Goal: Task Accomplishment & Management: Complete application form

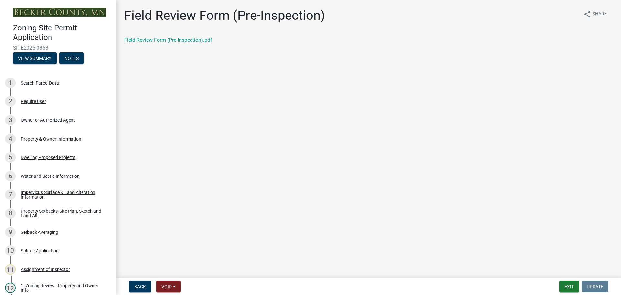
scroll to position [65, 0]
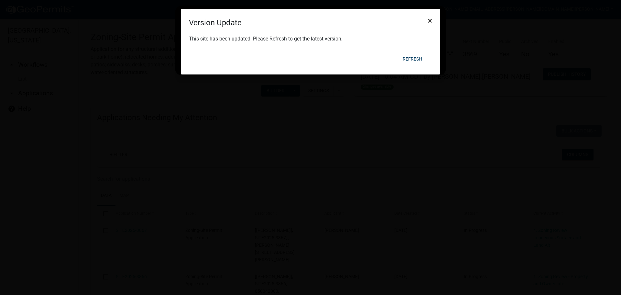
click at [430, 19] on span "×" at bounding box center [430, 20] width 4 height 9
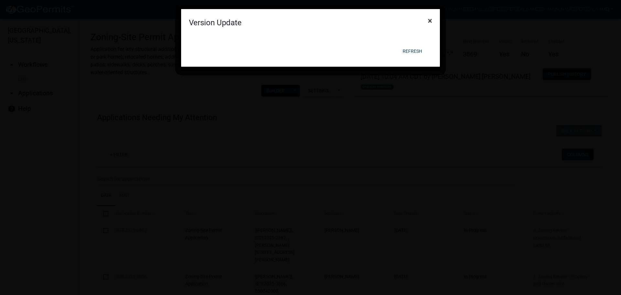
click at [431, 18] on span "×" at bounding box center [430, 20] width 4 height 9
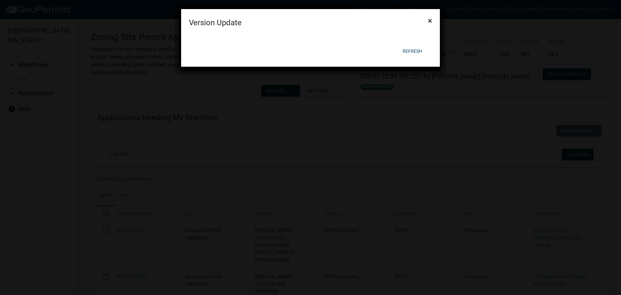
click at [427, 18] on button "×" at bounding box center [430, 21] width 15 height 18
click at [429, 18] on span "×" at bounding box center [430, 20] width 4 height 9
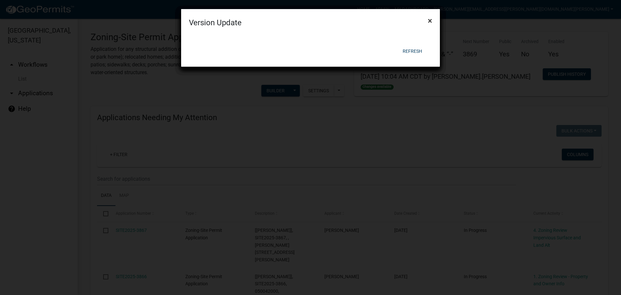
click at [429, 18] on span "×" at bounding box center [430, 20] width 4 height 9
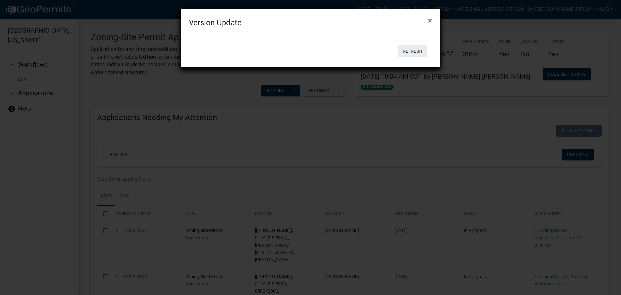
click at [420, 47] on button "Refresh" at bounding box center [413, 51] width 30 height 12
click at [414, 51] on button "Refresh" at bounding box center [413, 51] width 30 height 12
click at [413, 131] on ngb-modal-window "Version Update × Refresh" at bounding box center [310, 147] width 621 height 295
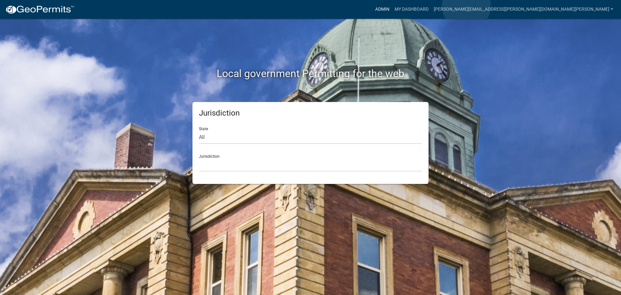
click at [392, 6] on link "Admin" at bounding box center [382, 9] width 19 height 12
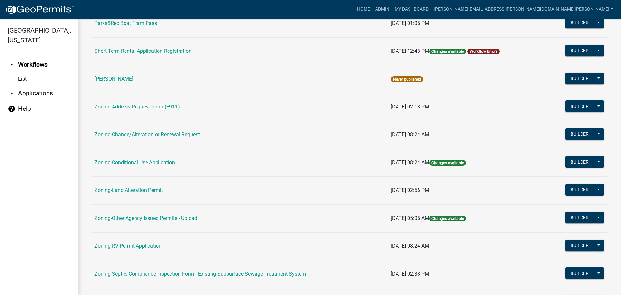
scroll to position [197, 0]
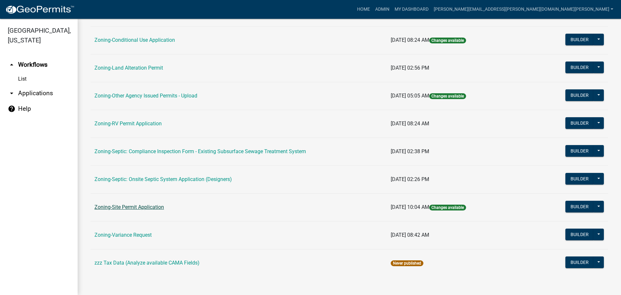
click at [128, 208] on link "Zoning-Site Permit Application" at bounding box center [129, 207] width 70 height 6
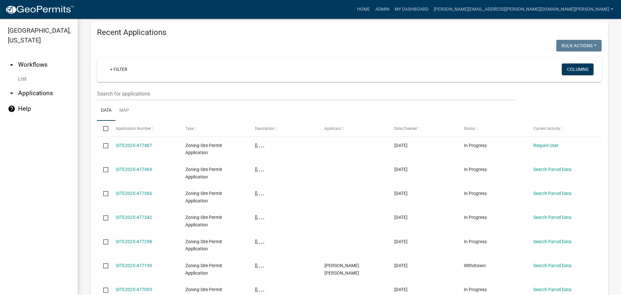
scroll to position [757, 0]
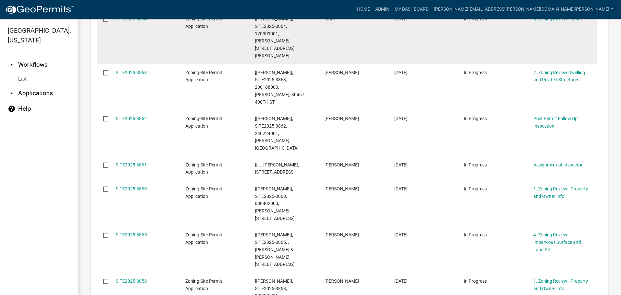
scroll to position [433, 0]
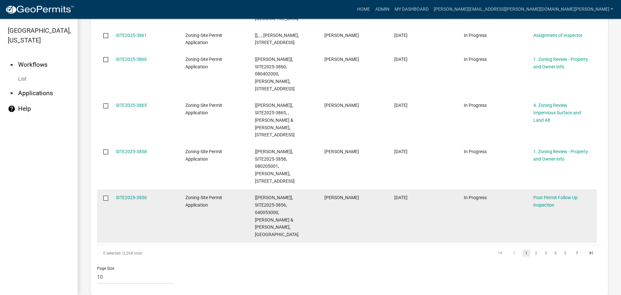
click at [532, 250] on link "2" at bounding box center [536, 253] width 8 height 7
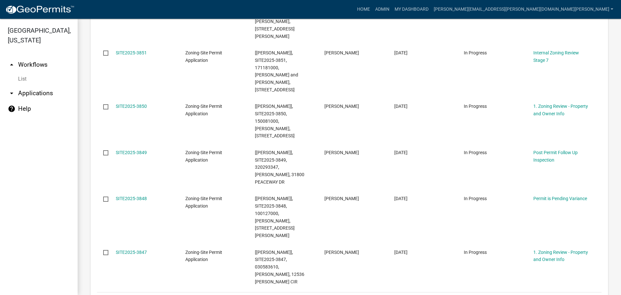
scroll to position [462, 0]
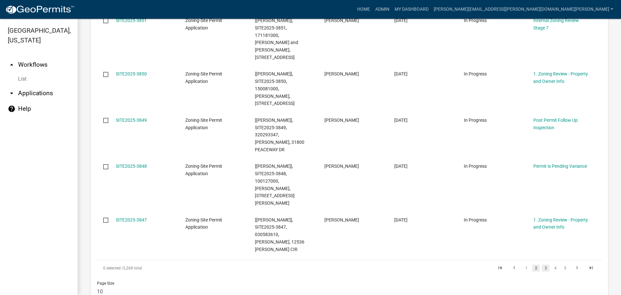
click at [542, 264] on link "3" at bounding box center [546, 267] width 8 height 7
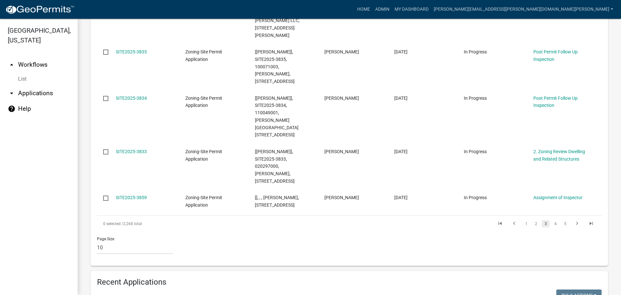
scroll to position [455, 0]
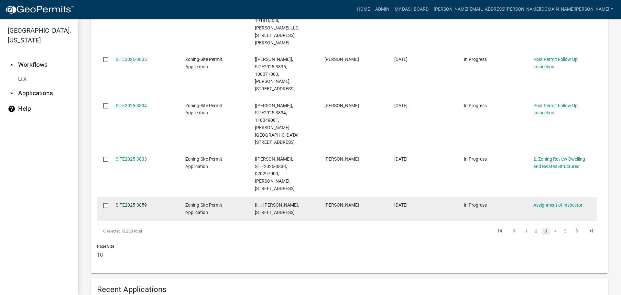
click at [140, 202] on link "SITE2025-3859" at bounding box center [131, 204] width 31 height 5
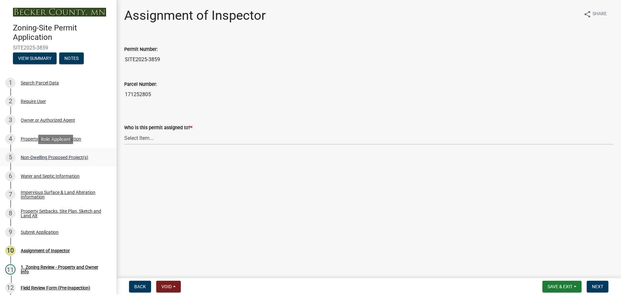
click at [38, 155] on div "Non-Dwelling Proposed Project(s)" at bounding box center [55, 157] width 68 height 5
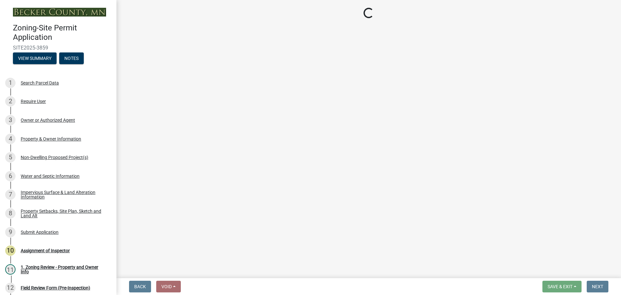
select select "273652f8-2357-47c0-90cc-77e373caeeb7"
select select "3a2d96d3-fd69-4ed9-bae4-7a5aa03a7e58"
select select "cf118f3b-6469-426f-b247-8aeebfb0198d"
select select "d5258256-81e9-4688-bc84-b01445ee29b6"
select select "258cbdbc-8629-455d-9fed-6a57bf82144e"
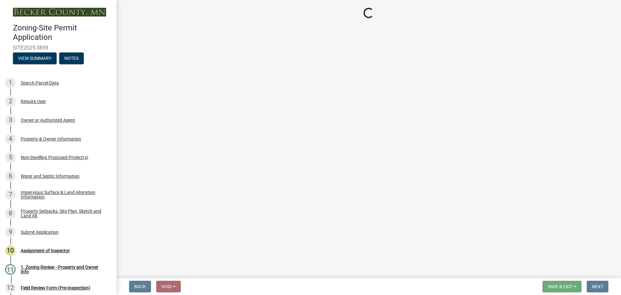
select select "a9a8393f-3c28-47b8-b6d9-84c94641c3fc"
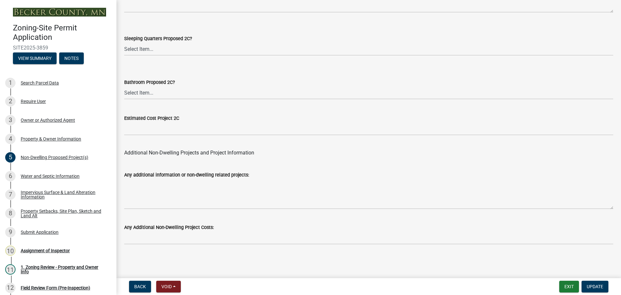
scroll to position [1267, 0]
click at [51, 193] on div "Impervious Surface & Land Alteration Information" at bounding box center [63, 194] width 85 height 9
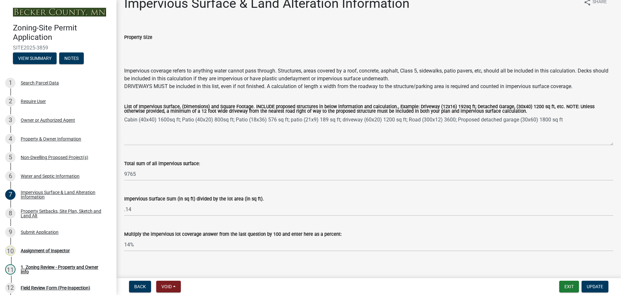
scroll to position [18, 0]
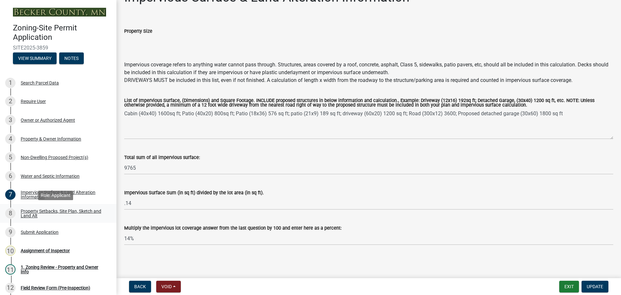
click at [61, 210] on div "Property Setbacks, Site Plan, Sketch and Land Alt" at bounding box center [63, 213] width 85 height 9
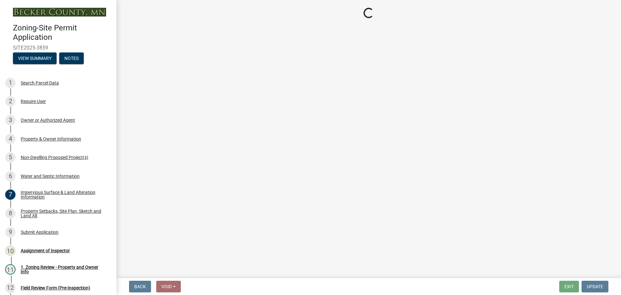
select select "bc359128-44fe-43a6-b559-d4174f4d38cf"
select select "d831abd6-69dc-4cfd-a389-e0e69ee6df9d"
select select "b56a4575-9846-47cf-8067-c59a4853da22"
select select "b9185151-7fec-488a-a719-f11a93338dbd"
select select "e8ab2dc3-aa3f-46f3-9b4a-37eb25ad84af"
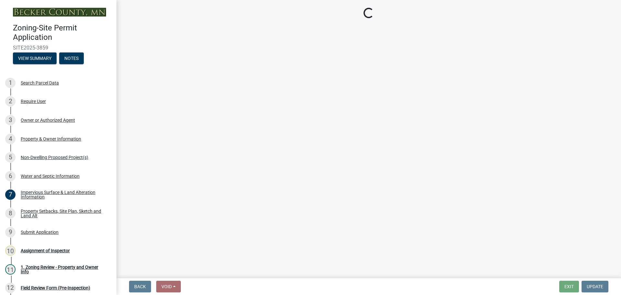
select select "27b2a8b4-abf6-463e-8c0c-7c5d2b4fe26f"
select select "5ad4ab64-b44e-481c-9000-9e5907aa74e1"
select select "a96800da-4e88-4c62-b1ff-2cd17f9e3346"
select select "c8b8ea71-7088-4e87-a493-7bc88cc2835b"
select select "ff457040-d2bf-49fa-a716-aef4a9c76f60"
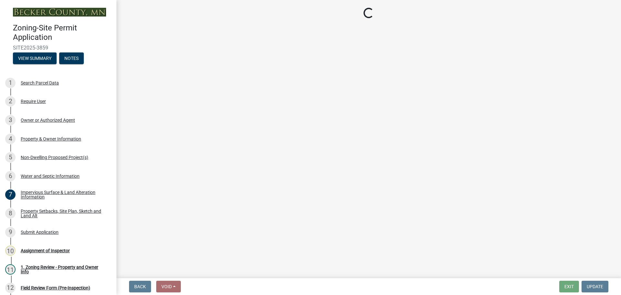
select select "19d13e65-c93d-443e-910a-7a17299544cc"
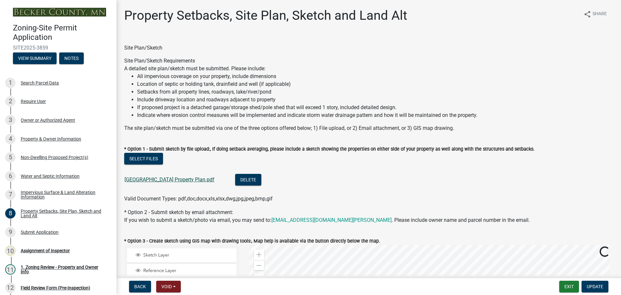
click at [195, 178] on link "12025 Lake Maud Property Plan.pdf" at bounding box center [170, 179] width 90 height 6
click at [49, 82] on div "Search Parcel Data" at bounding box center [40, 83] width 38 height 5
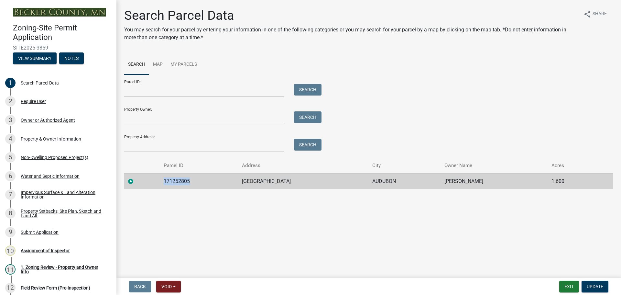
drag, startPoint x: 196, startPoint y: 179, endPoint x: 158, endPoint y: 177, distance: 38.5
click at [160, 177] on td "171252805" at bounding box center [199, 181] width 78 height 16
copy td "171252805"
click at [56, 248] on div "Assignment of Inspector" at bounding box center [45, 250] width 49 height 5
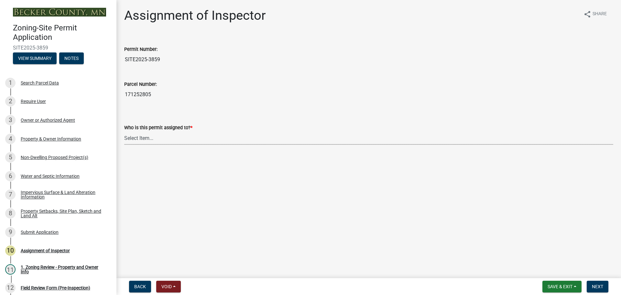
click at [139, 137] on select "Select Item... Jeff Rusness Kyle Vareberg Nicole Bradbury Susan Rockwell Tyler …" at bounding box center [368, 137] width 489 height 13
click at [124, 131] on select "Select Item... Jeff Rusness Kyle Vareberg Nicole Bradbury Susan Rockwell Tyler …" at bounding box center [368, 137] width 489 height 13
select select "ebd8400e-d8d5-49f8-911f-e671eb76408a"
click at [597, 285] on span "Next" at bounding box center [597, 286] width 11 height 5
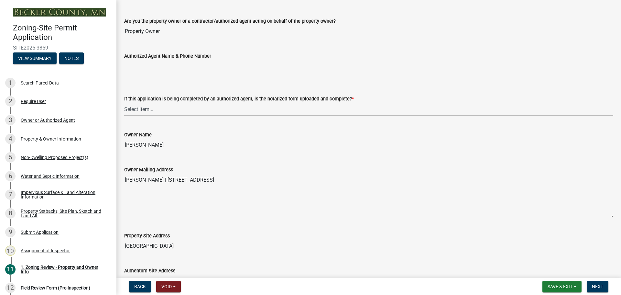
scroll to position [129, 0]
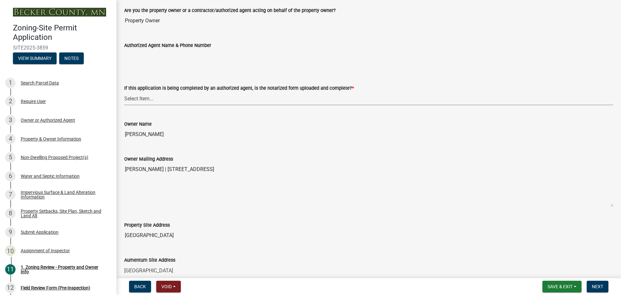
click at [148, 100] on select "Select Item... Yes No N/A" at bounding box center [368, 98] width 489 height 13
click at [124, 92] on select "Select Item... Yes No N/A" at bounding box center [368, 98] width 489 height 13
select select "b279cdb4-a9c7-4e65-a8bd-797316f5be14"
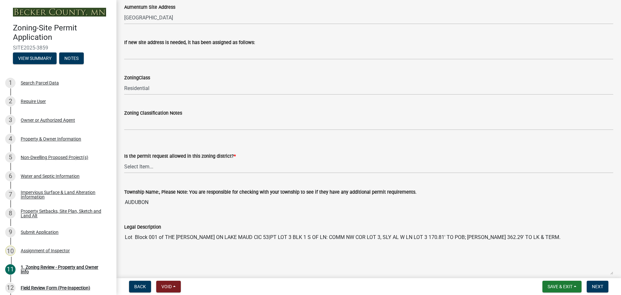
scroll to position [388, 0]
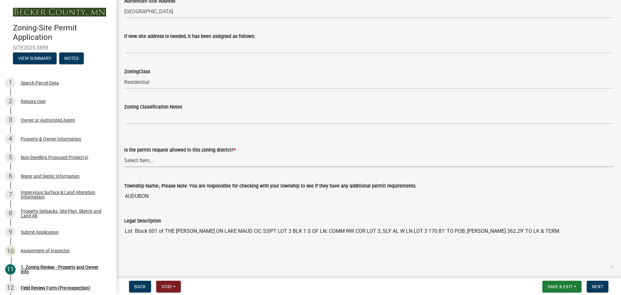
click at [137, 158] on select "Select Item... Yes No" at bounding box center [368, 160] width 489 height 13
click at [124, 154] on select "Select Item... Yes No" at bounding box center [368, 160] width 489 height 13
select select "b4f32c46-6248-4748-b47c-fa4933858724"
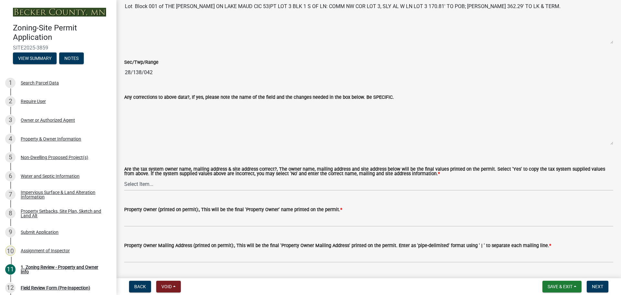
scroll to position [615, 0]
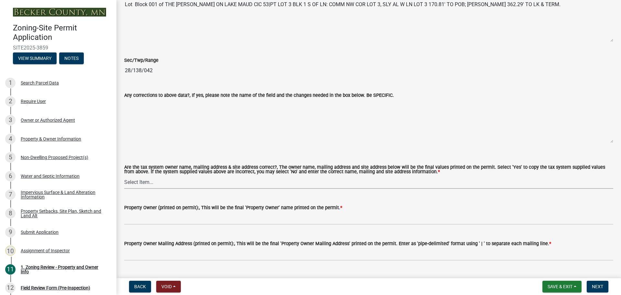
click at [140, 179] on select "Select Item... Yes No" at bounding box center [368, 181] width 489 height 13
click at [124, 176] on select "Select Item... Yes No" at bounding box center [368, 181] width 489 height 13
select select "ab6c2257-4786-48e5-86d0-1194833f57c8"
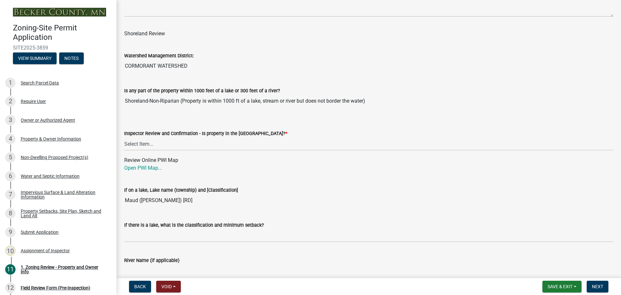
scroll to position [948, 0]
click at [149, 143] on select "Select Item... Within Shoreland District (SD) Not in Shoreland District (NOTSL)" at bounding box center [368, 143] width 489 height 13
click at [124, 138] on select "Select Item... Within Shoreland District (SD) Not in Shoreland District (NOTSL)" at bounding box center [368, 143] width 489 height 13
select select "de99b201-fb85-4000-88f5-6f49f4ff2101"
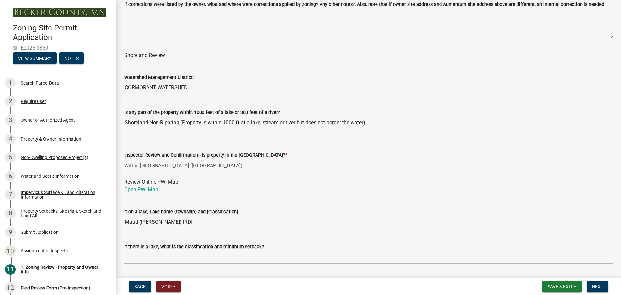
scroll to position [925, 0]
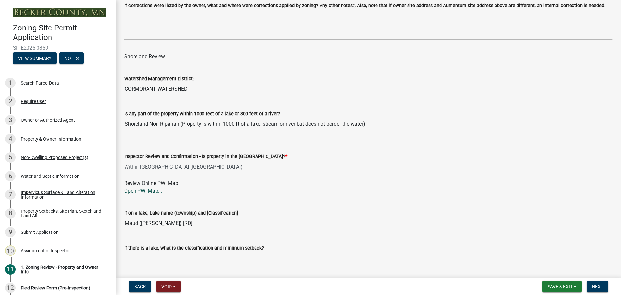
click at [130, 192] on link "Open PWI Map..." at bounding box center [143, 191] width 38 height 6
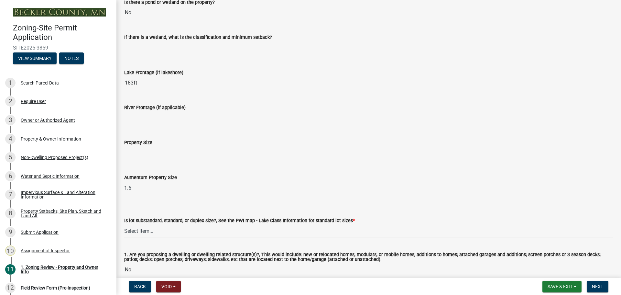
scroll to position [1345, 0]
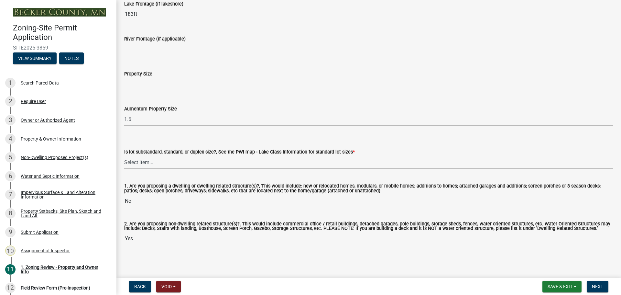
click at [144, 161] on select "Select Item... Non-Riparian and not back lot Substandard Non-Riparian Backlot S…" at bounding box center [368, 162] width 489 height 13
click at [124, 156] on select "Select Item... Non-Riparian and not back lot Substandard Non-Riparian Backlot S…" at bounding box center [368, 162] width 489 height 13
select select "bebe3d63-d6b7-40ee-9a8d-3c7f124c1a67"
click at [594, 285] on span "Next" at bounding box center [597, 286] width 11 height 5
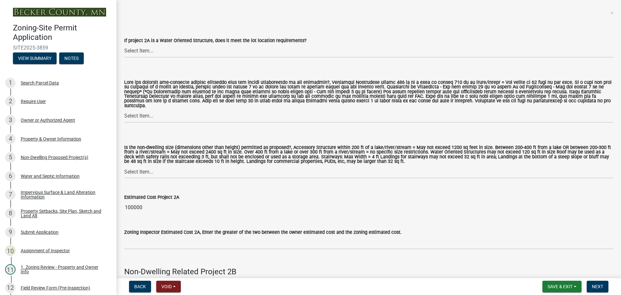
scroll to position [583, 0]
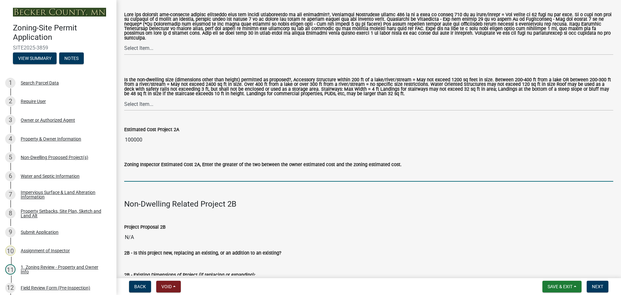
click at [154, 168] on input "text" at bounding box center [368, 174] width 489 height 13
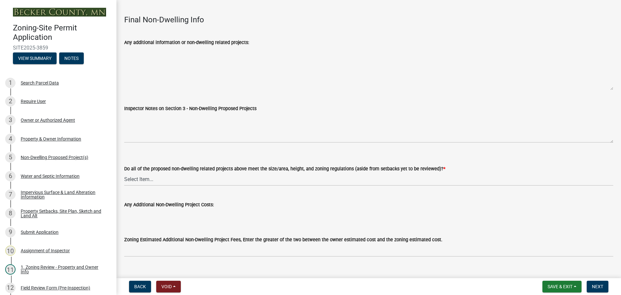
scroll to position [2130, 0]
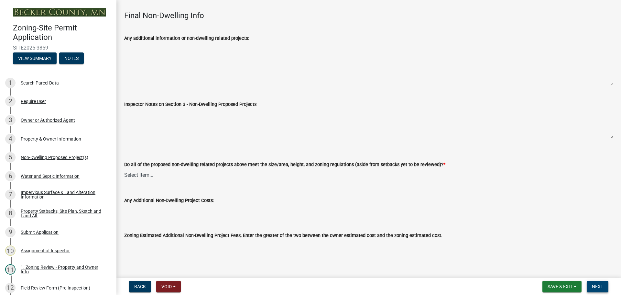
type input "100000"
click at [598, 282] on button "Next" at bounding box center [598, 287] width 22 height 12
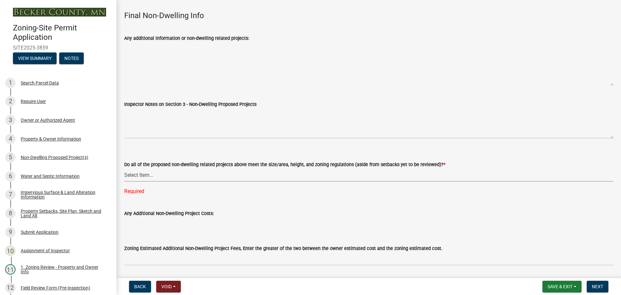
click at [148, 168] on select "Select Item... Yes No N/A" at bounding box center [368, 174] width 489 height 13
click at [124, 168] on select "Select Item... Yes No N/A" at bounding box center [368, 174] width 489 height 13
select select "70869821-7738-4560-8d2e-4f353ca78bb3"
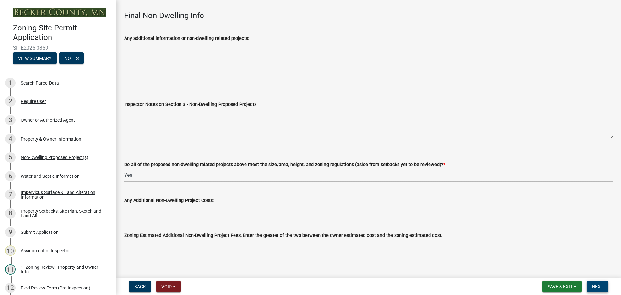
click at [597, 283] on button "Next" at bounding box center [598, 287] width 22 height 12
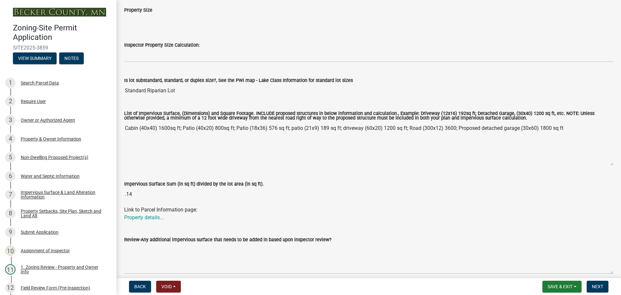
scroll to position [65, 0]
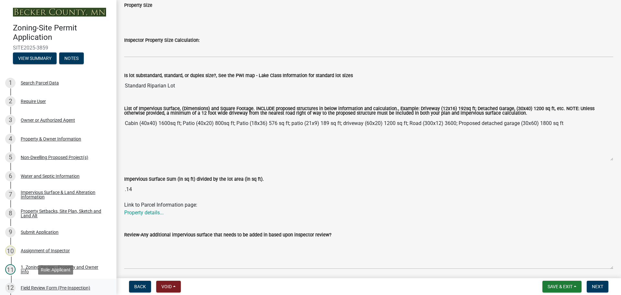
drag, startPoint x: 51, startPoint y: 286, endPoint x: 55, endPoint y: 283, distance: 4.4
click at [51, 286] on div "Field Review Form (Pre-Inspection)" at bounding box center [56, 287] width 70 height 5
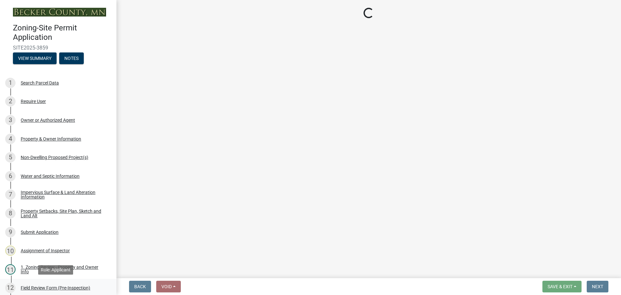
scroll to position [0, 0]
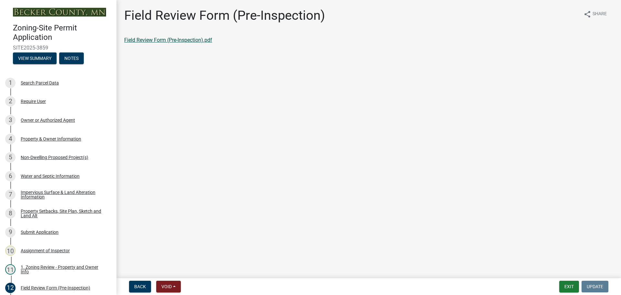
click at [155, 38] on link "Field Review Form (Pre-Inspection).pdf" at bounding box center [168, 40] width 88 height 6
click at [41, 213] on div "Property Setbacks, Site Plan, Sketch and Land Alt" at bounding box center [63, 213] width 85 height 9
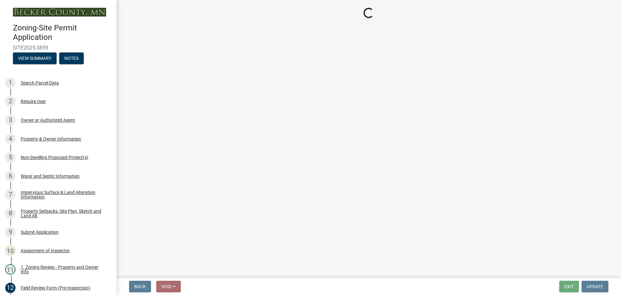
select select "bc359128-44fe-43a6-b559-d4174f4d38cf"
select select "d831abd6-69dc-4cfd-a389-e0e69ee6df9d"
select select "b56a4575-9846-47cf-8067-c59a4853da22"
select select "b9185151-7fec-488a-a719-f11a93338dbd"
select select "e8ab2dc3-aa3f-46f3-9b4a-37eb25ad84af"
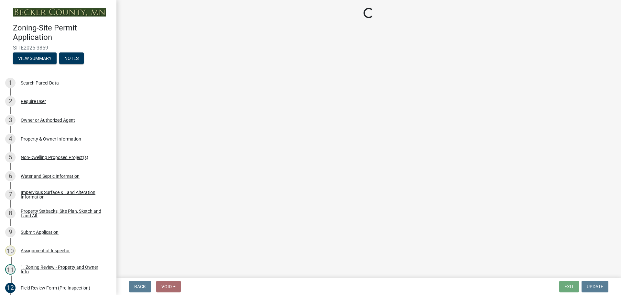
select select "27b2a8b4-abf6-463e-8c0c-7c5d2b4fe26f"
select select "5ad4ab64-b44e-481c-9000-9e5907aa74e1"
select select "a96800da-4e88-4c62-b1ff-2cd17f9e3346"
select select "c8b8ea71-7088-4e87-a493-7bc88cc2835b"
select select "ff457040-d2bf-49fa-a716-aef4a9c76f60"
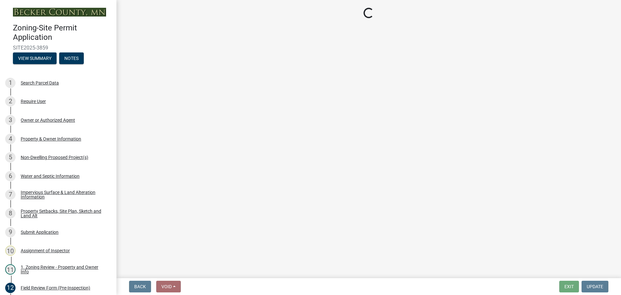
select select "19d13e65-c93d-443e-910a-7a17299544cc"
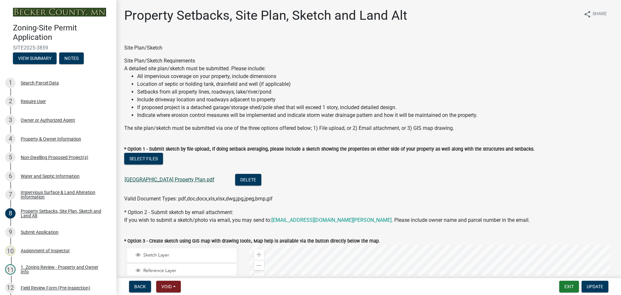
click at [171, 179] on link "12025 Lake Maud Property Plan.pdf" at bounding box center [170, 179] width 90 height 6
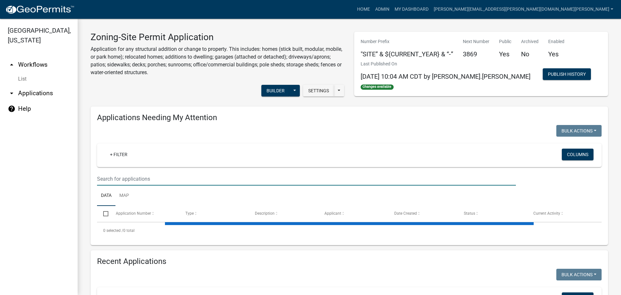
click at [138, 180] on input "text" at bounding box center [306, 178] width 419 height 13
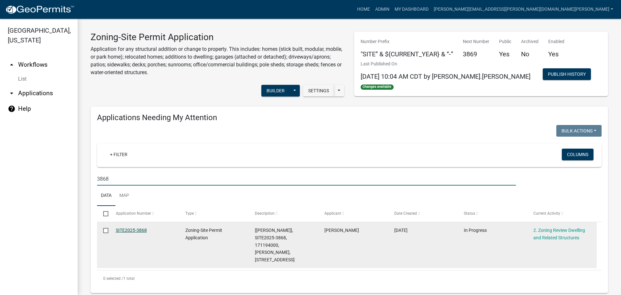
type input "3868"
click at [126, 230] on link "SITE2025-3868" at bounding box center [131, 229] width 31 height 5
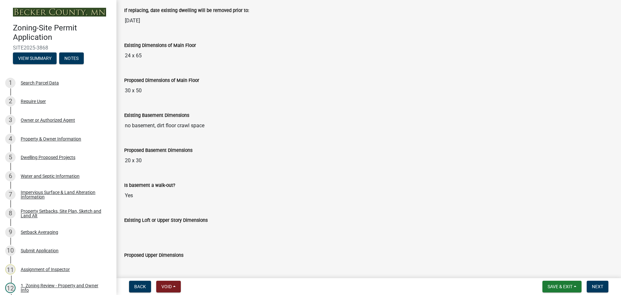
scroll to position [227, 0]
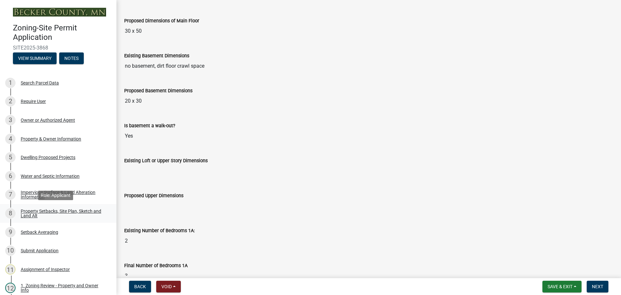
click at [52, 209] on div "Property Setbacks, Site Plan, Sketch and Land Alt" at bounding box center [63, 213] width 85 height 9
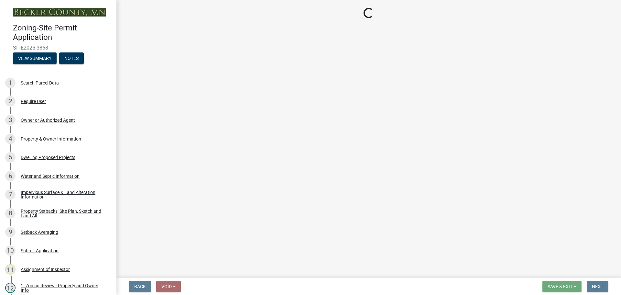
select select "7b13c63f-e699-4112-b373-98fbd28ec536"
select select "c101a5b4-6bb9-4f78-9b05-8a935d0e5ce5"
select select "b56a4575-9846-47cf-8067-c59a4853da22"
select select "12f785fb-c378-4b18-841c-21c73dc99083"
select select "e8ab2dc3-aa3f-46f3-9b4a-37eb25ad84af"
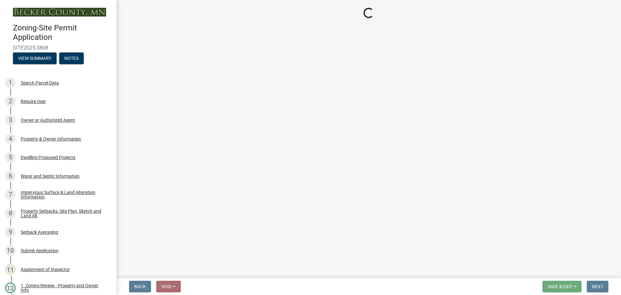
select select "27b2a8b4-abf6-463e-8c0c-7c5d2b4fe26f"
select select "5ad4ab64-b44e-481c-9000-9e5907aa74e1"
select select "e019de12-4845-45f2-ad10-5fb76eee0e55"
select select "c8b8ea71-7088-4e87-a493-7bc88cc2835b"
select select "133211ff-91ce-4a0a-9235-b48a7e2069a0"
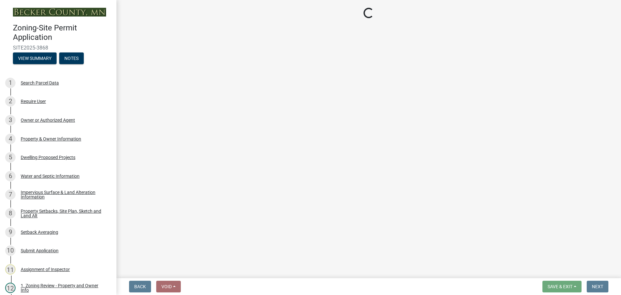
select select "f51aecae-0421-4f67-bd2d-0cff8a85c7cd"
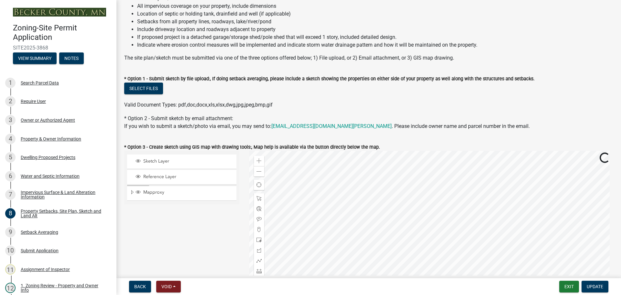
scroll to position [162, 0]
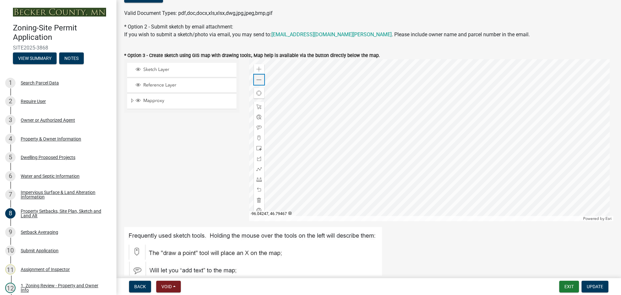
click at [257, 81] on span at bounding box center [259, 79] width 5 height 5
click at [56, 158] on div "Dwelling Proposed Projects" at bounding box center [48, 157] width 55 height 5
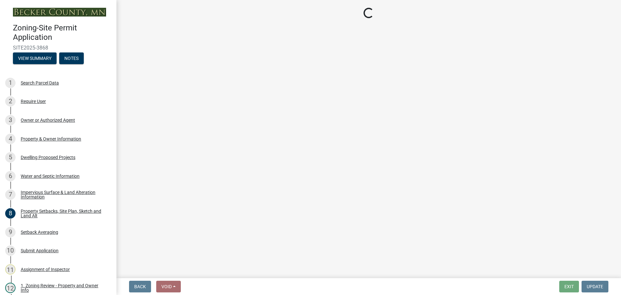
select select "5b8abcc6-67f7-49fb-8f25-c295ccc2b339"
select select "ba56d9f6-ced5-4c38-bdcc-33bfa85ac6de"
select select "03c1fec4-1fbe-4331-bc18-34e24145556f"
select select "4f5e2784-8c40-49a3-b0e9-8f1a3cbab4f4"
select select "ad00b568-f24f-4dc2-90df-cb5d16449c52"
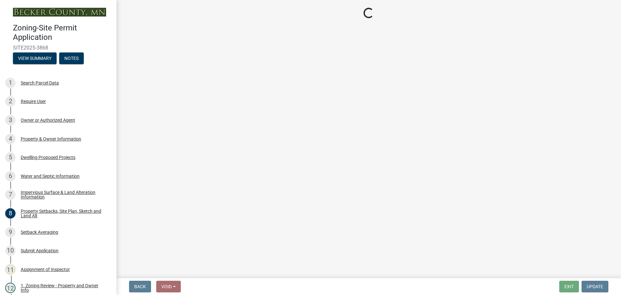
select select "744d8552-d7ef-4cf1-b465-42901748f06c"
select select "c6a0a915-8859-4117-97a8-42e675f9bace"
select select "11c1c089-3b44-43c0-9549-3c9eeea2451f"
select select "781a3532-4308-48f8-bcde-e97c9fab42cb"
select select "8e4dc0e1-7dfa-4afc-85b9-5ad40795f204"
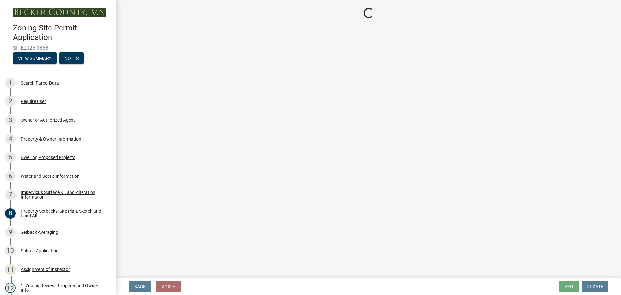
select select "107cbe59-677b-44f2-96fc-816b282ebb79"
select select "f1d8ab9f-3049-45ab-b225-68f6b4f5b1c8"
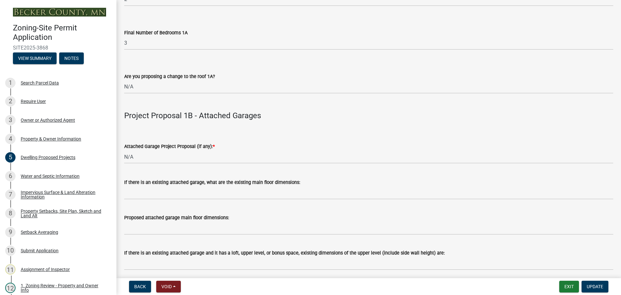
scroll to position [647, 0]
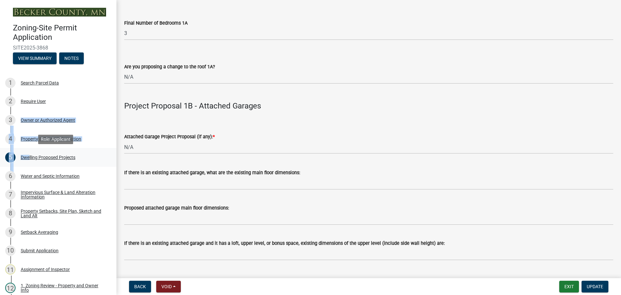
drag, startPoint x: 5, startPoint y: 121, endPoint x: 41, endPoint y: 119, distance: 36.6
click at [31, 160] on ul "1 Search Parcel Data 2 Require User 3 Owner or Authorized Agent 4 Property & Ow…" at bounding box center [58, 241] width 117 height 341
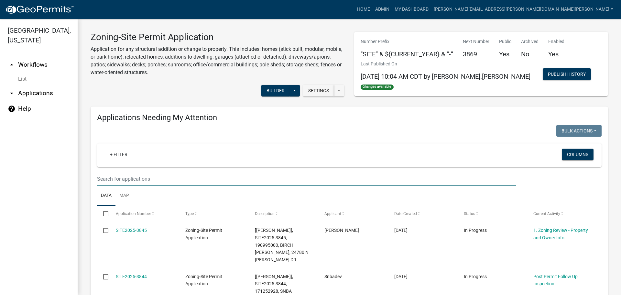
click at [147, 176] on input "text" at bounding box center [306, 178] width 419 height 13
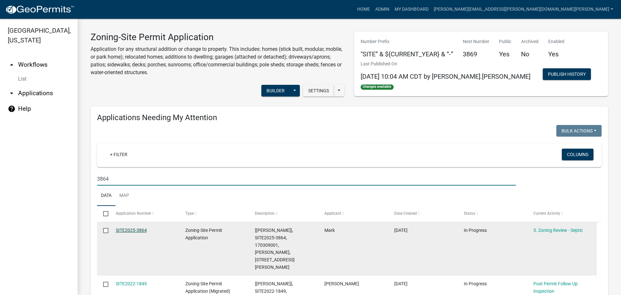
type input "3864"
click at [131, 229] on link "SITE2025-3864" at bounding box center [131, 229] width 31 height 5
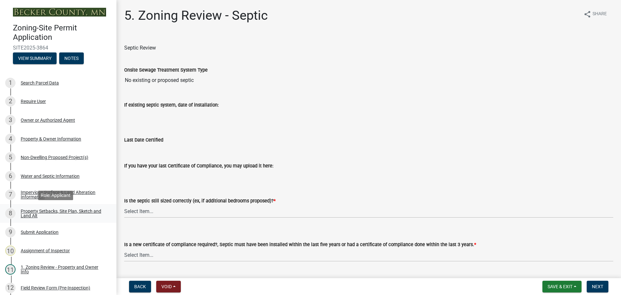
click at [85, 209] on div "Property Setbacks, Site Plan, Sketch and Land Alt" at bounding box center [63, 213] width 85 height 9
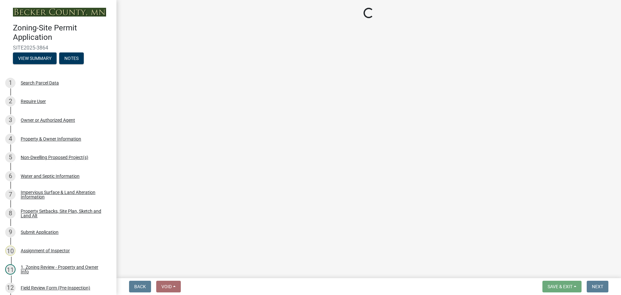
select select "bc359128-44fe-43a6-b559-d4174f4d38cf"
select select "23d9b77f-888b-4fb8-92b8-bb321afa0fee"
select select "b56a4575-9846-47cf-8067-c59a4853da22"
select select "12f785fb-c378-4b18-841c-21c73dc99083"
select select "e8ab2dc3-aa3f-46f3-9b4a-37eb25ad84af"
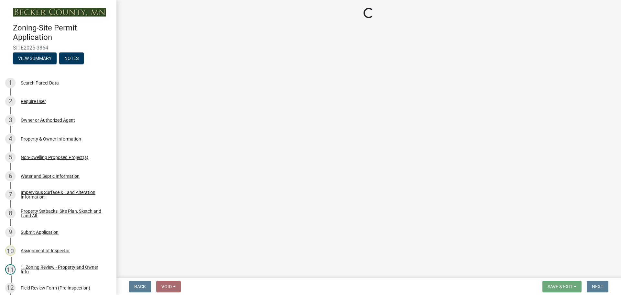
select select "27b2a8b4-abf6-463e-8c0c-7c5d2b4fe26f"
select select "b98836ba-4715-455d-97ab-be9a9df498a8"
select select "a96800da-4e88-4c62-b1ff-2cd17f9e3346"
select select "c8b8ea71-7088-4e87-a493-7bc88cc2835b"
select select "1418c7e3-4054-4b00-84b5-d09b9560f30a"
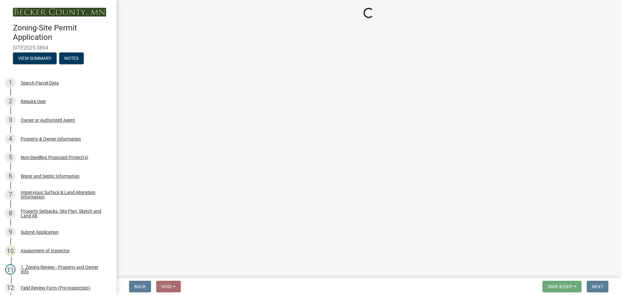
select select "4421853d-5e11-4b64-95ec-6c47066881cc"
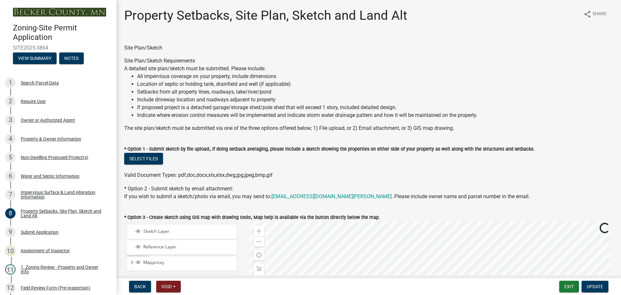
scroll to position [194, 0]
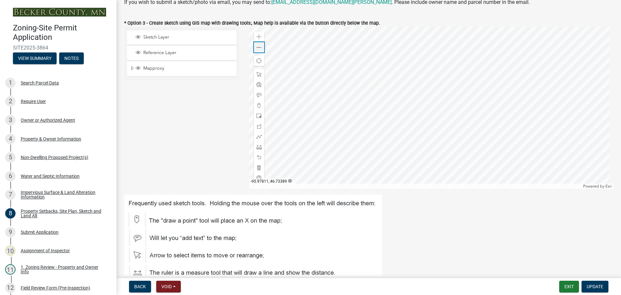
click at [257, 46] on span at bounding box center [259, 47] width 5 height 5
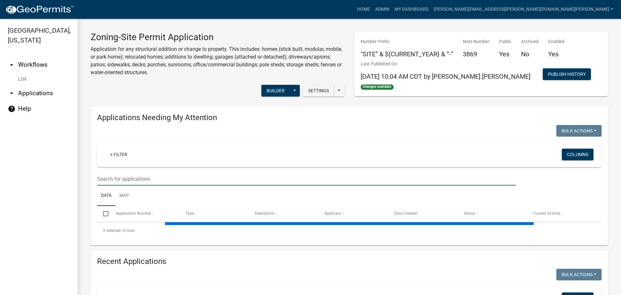
click at [146, 181] on input "text" at bounding box center [306, 178] width 419 height 13
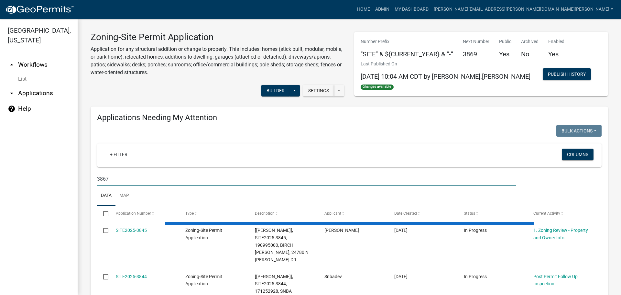
type input "3867"
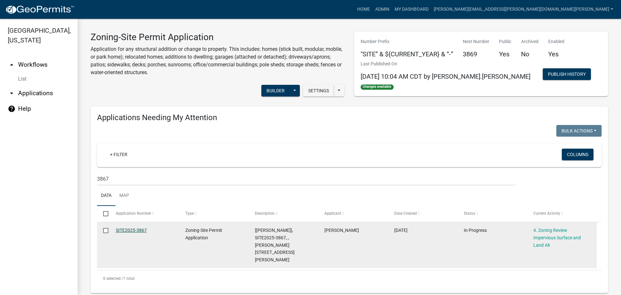
drag, startPoint x: 132, startPoint y: 227, endPoint x: 136, endPoint y: 230, distance: 4.6
click at [132, 227] on link "SITE2025-3867" at bounding box center [131, 229] width 31 height 5
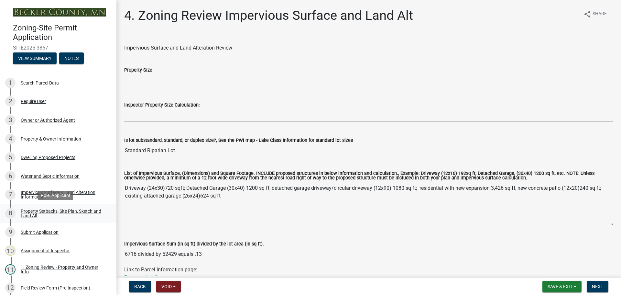
click at [58, 209] on div "Property Setbacks, Site Plan, Sketch and Land Alt" at bounding box center [63, 213] width 85 height 9
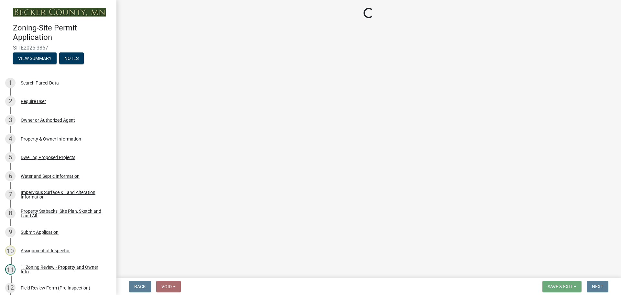
select select "7b13c63f-e699-4112-b373-98fbd28ec536"
select select "75d729af-245c-453b-a9cc-c41847c3eef2"
select select "b56a4575-9846-47cf-8067-c59a4853da22"
select select "12f785fb-c378-4b18-841c-21c73dc99083"
select select "e8ab2dc3-aa3f-46f3-9b4a-37eb25ad84af"
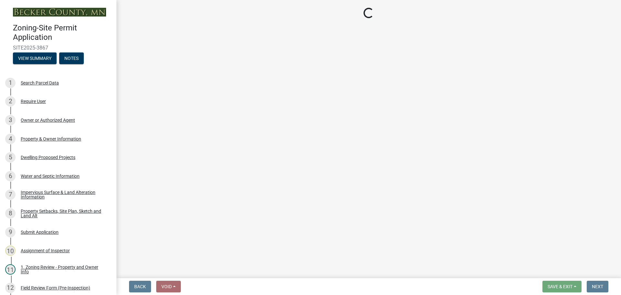
select select "27b2a8b4-abf6-463e-8c0c-7c5d2b4fe26f"
select select "5ad4ab64-b44e-481c-9000-9e5907aa74e1"
select select "a96800da-4e88-4c62-b1ff-2cd17f9e3346"
select select "c8b8ea71-7088-4e87-a493-7bc88cc2835b"
select select "133211ff-91ce-4a0a-9235-b48a7e2069a0"
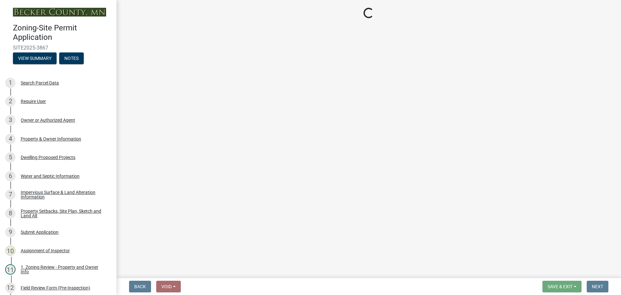
select select "19d13e65-c93d-443e-910a-7a17299544cc"
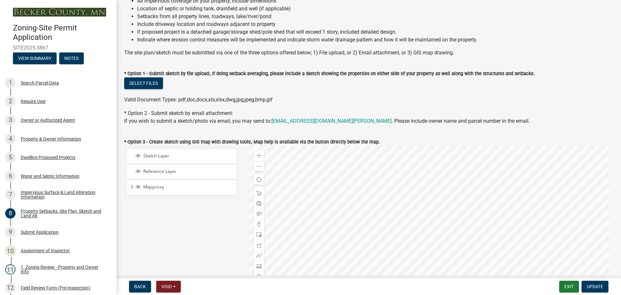
scroll to position [32, 0]
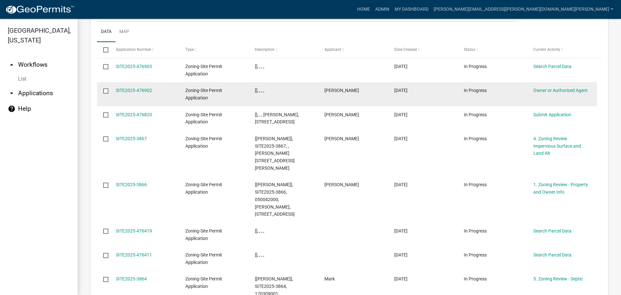
scroll to position [845, 0]
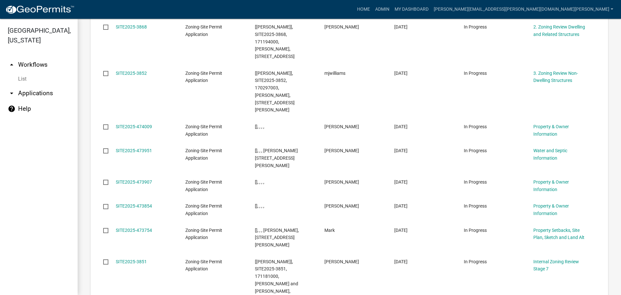
scroll to position [860, 0]
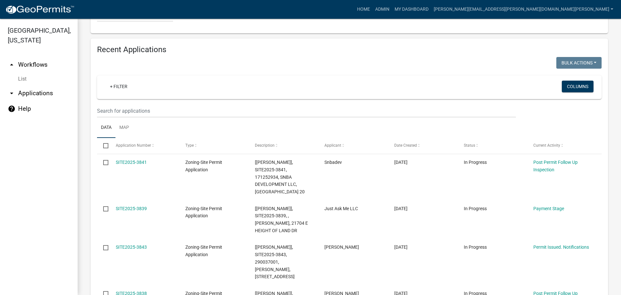
scroll to position [698, 0]
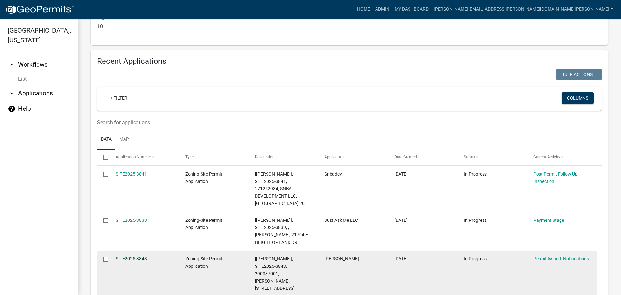
click at [136, 256] on link "SITE2025-3843" at bounding box center [131, 258] width 31 height 5
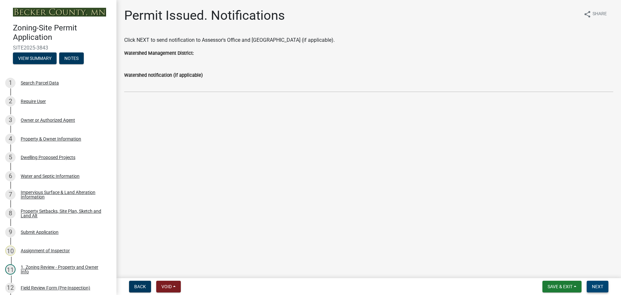
click at [596, 284] on span "Next" at bounding box center [597, 286] width 11 height 5
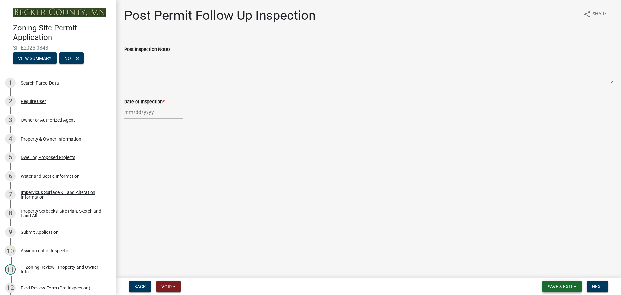
click at [560, 284] on span "Save & Exit" at bounding box center [560, 286] width 25 height 5
click at [550, 268] on button "Save & Exit" at bounding box center [556, 270] width 52 height 16
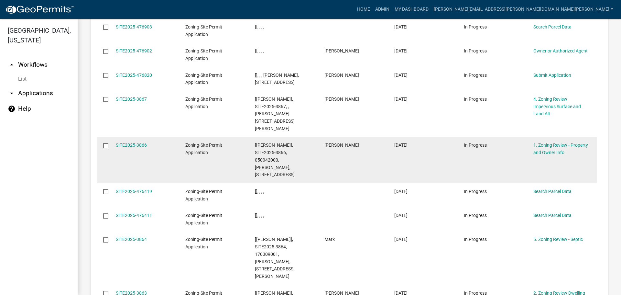
scroll to position [813, 0]
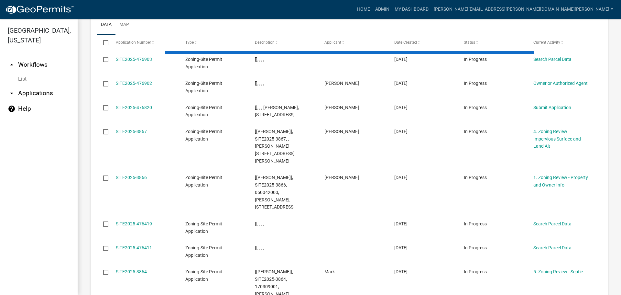
scroll to position [842, 0]
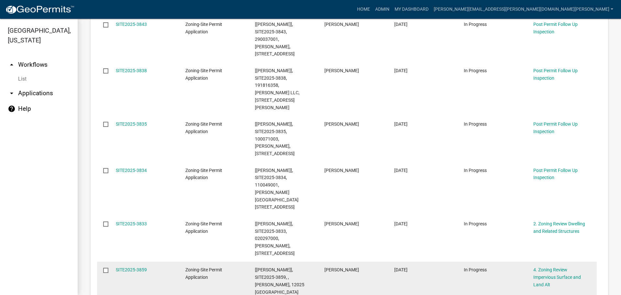
scroll to position [933, 0]
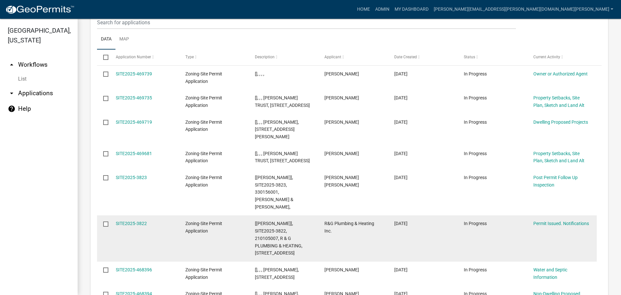
scroll to position [830, 0]
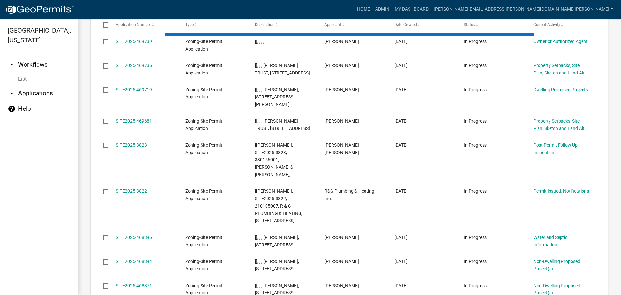
scroll to position [867, 0]
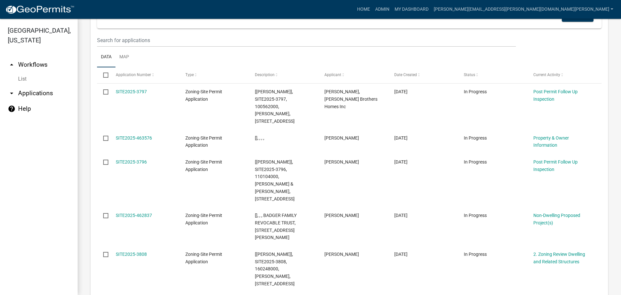
scroll to position [896, 0]
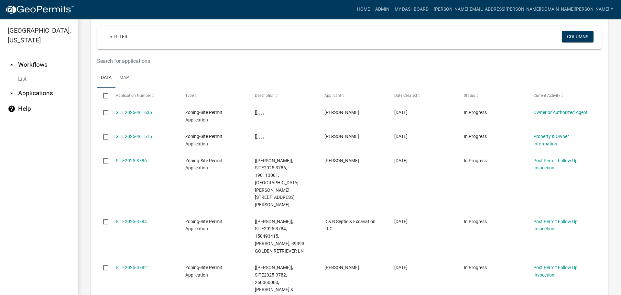
scroll to position [745, 0]
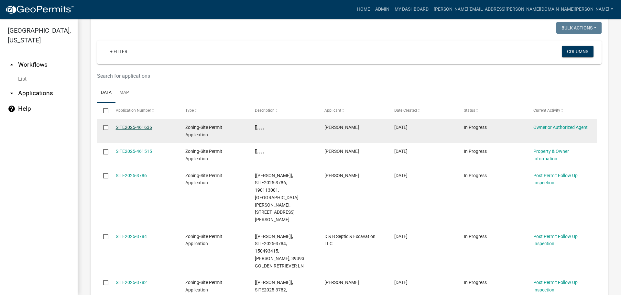
click at [142, 125] on link "SITE2025-461636" at bounding box center [134, 127] width 36 height 5
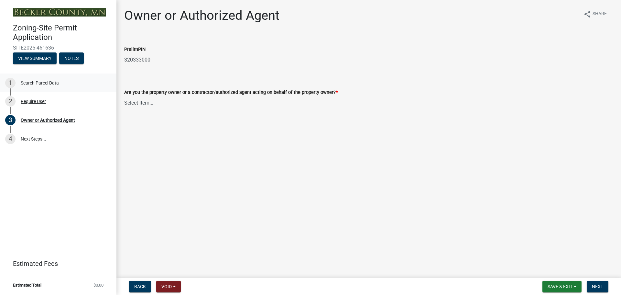
click at [50, 81] on div "Search Parcel Data" at bounding box center [40, 83] width 38 height 5
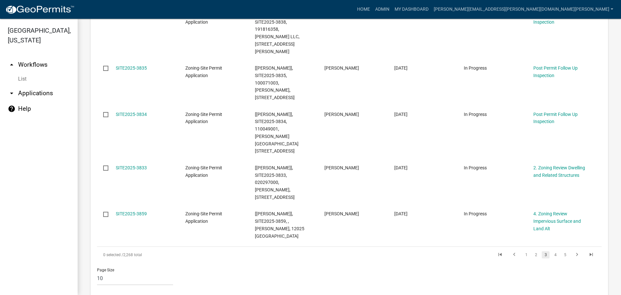
scroll to position [453, 0]
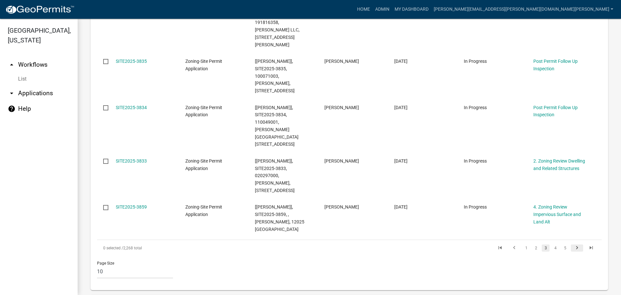
click at [573, 245] on icon "go to next page" at bounding box center [577, 249] width 8 height 8
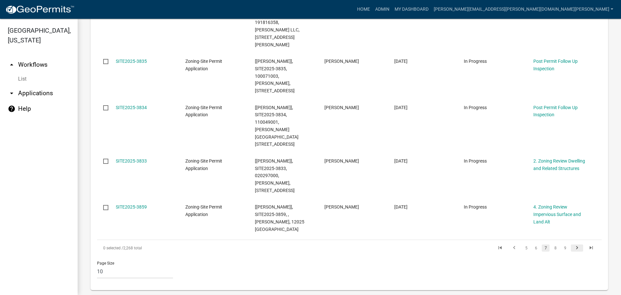
click at [573, 245] on icon "go to next page" at bounding box center [577, 249] width 8 height 8
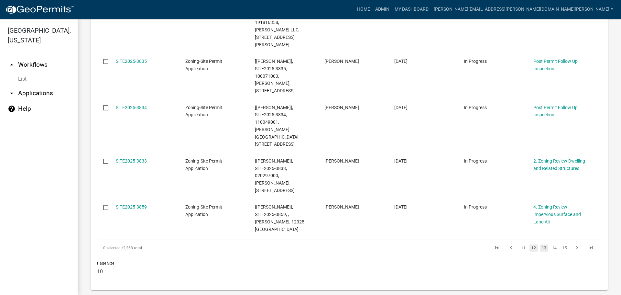
click at [530, 244] on link "12" at bounding box center [534, 247] width 8 height 7
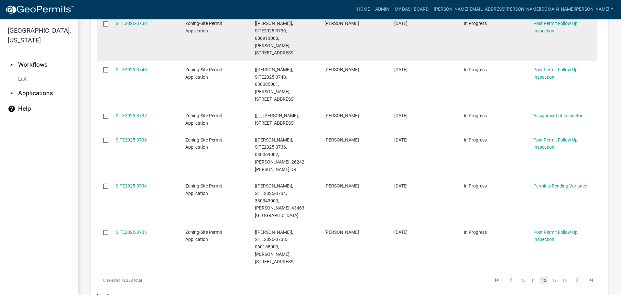
scroll to position [424, 0]
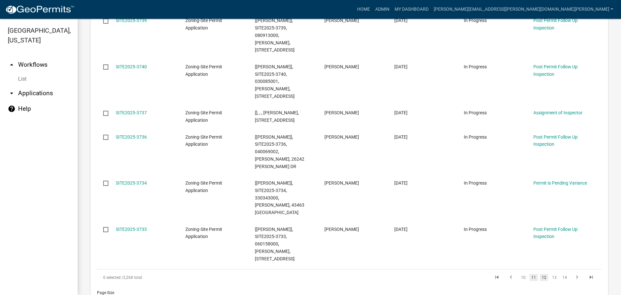
click at [530, 274] on link "11" at bounding box center [534, 277] width 8 height 7
click at [540, 274] on link "11" at bounding box center [544, 277] width 8 height 7
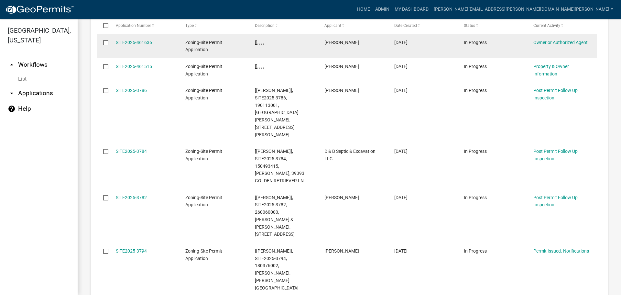
scroll to position [896, 0]
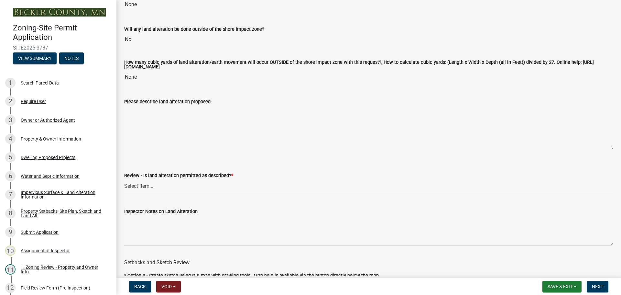
scroll to position [129, 0]
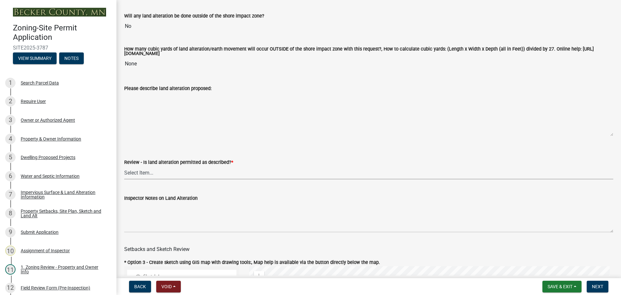
click at [140, 174] on select "Select Item... Yes No N/A" at bounding box center [368, 172] width 489 height 13
click at [124, 167] on select "Select Item... Yes No N/A" at bounding box center [368, 172] width 489 height 13
select select "67532522-cdd9-4b58-8c28-493a46ddf41b"
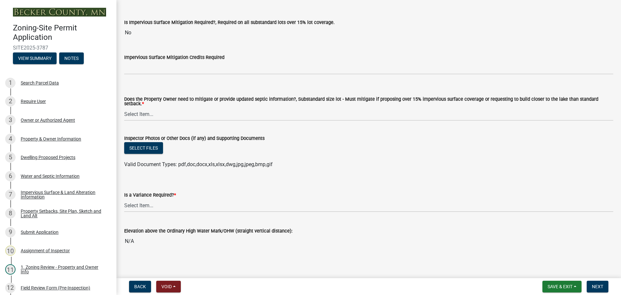
scroll to position [2373, 0]
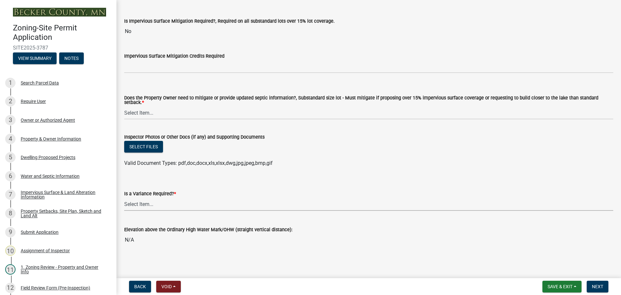
click at [142, 204] on select "Select Item... Yes No" at bounding box center [368, 203] width 489 height 13
click at [124, 197] on select "Select Item... Yes No" at bounding box center [368, 203] width 489 height 13
select select "f2187563-aefa-492e-adce-9c256a51e9d2"
click at [605, 284] on button "Next" at bounding box center [598, 287] width 22 height 12
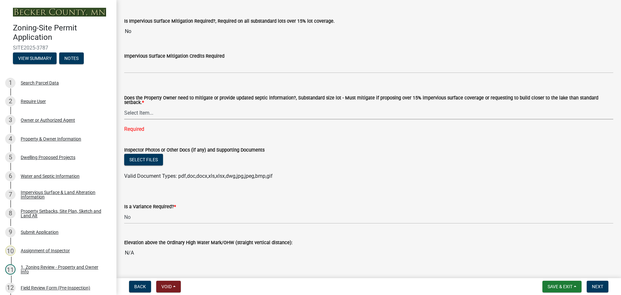
click at [138, 107] on select "Select Item... No Mitigation or additional Septic Information is required Septi…" at bounding box center [368, 112] width 489 height 13
click at [124, 106] on select "Select Item... No Mitigation or additional Septic Information is required Septi…" at bounding box center [368, 112] width 489 height 13
select select "90ee664a-1dc2-440e-be2c-90a87c157e77"
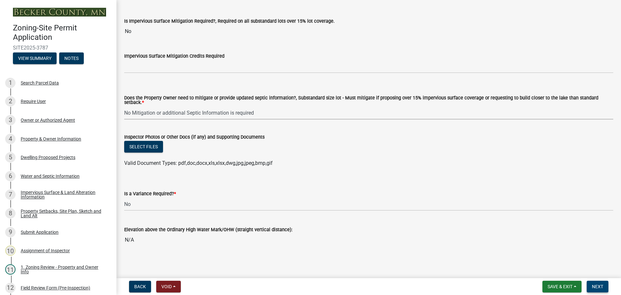
click at [596, 287] on span "Next" at bounding box center [597, 286] width 11 height 5
click at [598, 283] on button "Next" at bounding box center [598, 287] width 22 height 12
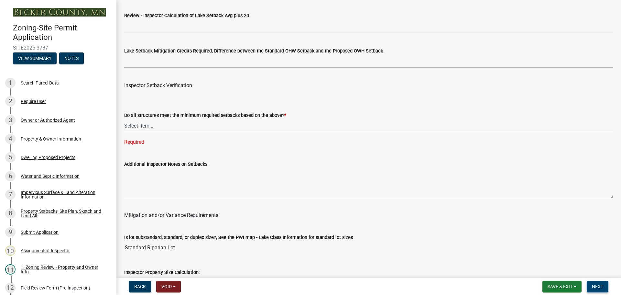
scroll to position [1901, 0]
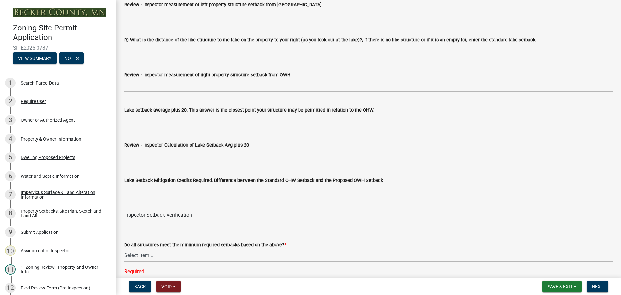
click at [132, 256] on select "Select Item... Yes No" at bounding box center [368, 255] width 489 height 13
click at [124, 250] on select "Select Item... Yes No" at bounding box center [368, 255] width 489 height 13
select select "88bd9445-5f6d-46b1-8b07-2fa629fa05fe"
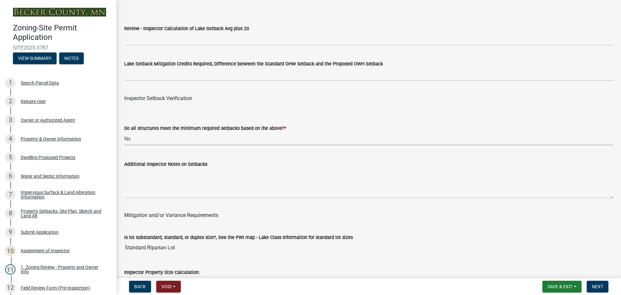
scroll to position [2063, 0]
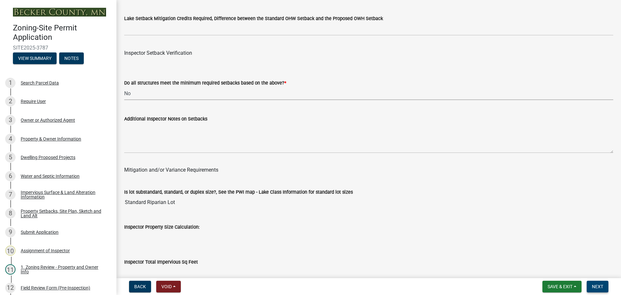
click at [598, 283] on button "Next" at bounding box center [598, 287] width 22 height 12
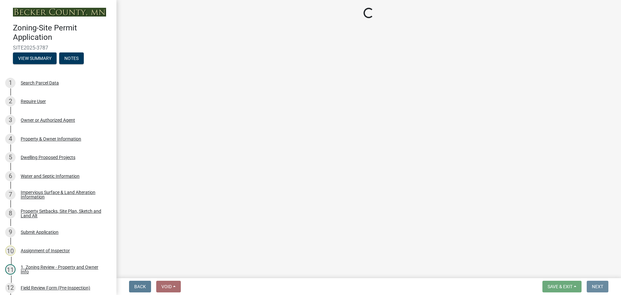
scroll to position [0, 0]
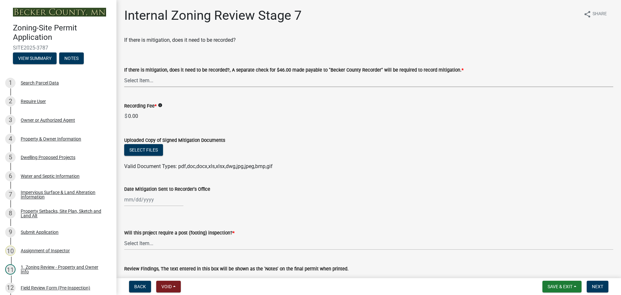
click at [138, 77] on select "Select Item... Yes No N/A" at bounding box center [368, 80] width 489 height 13
click at [124, 74] on select "Select Item... Yes No N/A" at bounding box center [368, 80] width 489 height 13
select select "a3547d78-d162-4c03-a5e6-44db720e788b"
click at [136, 242] on select "Select Item... No Yes" at bounding box center [368, 243] width 489 height 13
click at [124, 237] on select "Select Item... No Yes" at bounding box center [368, 243] width 489 height 13
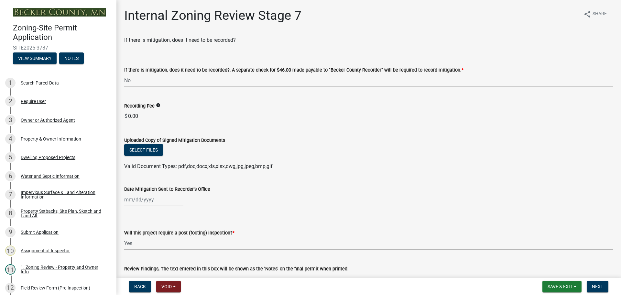
select select "74b00539-a6f1-4ef6-a890-a22a5fa5fedf"
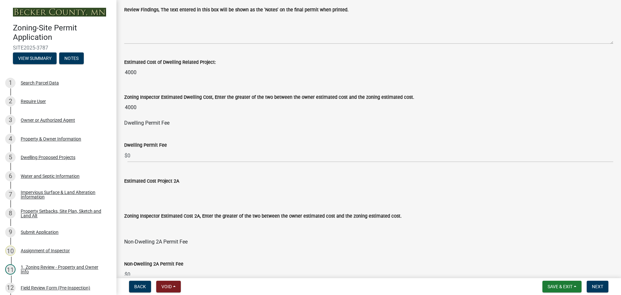
scroll to position [291, 0]
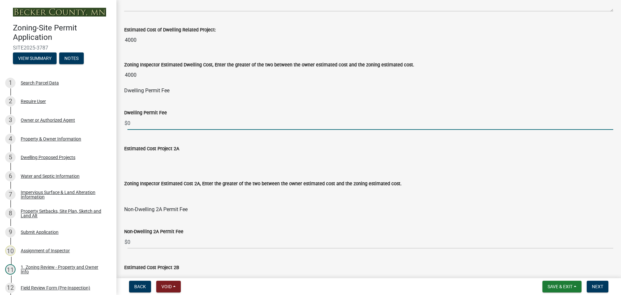
drag, startPoint x: 134, startPoint y: 123, endPoint x: 121, endPoint y: 123, distance: 12.9
click at [121, 123] on div "Dwelling Permit Fee $ 0" at bounding box center [368, 115] width 499 height 30
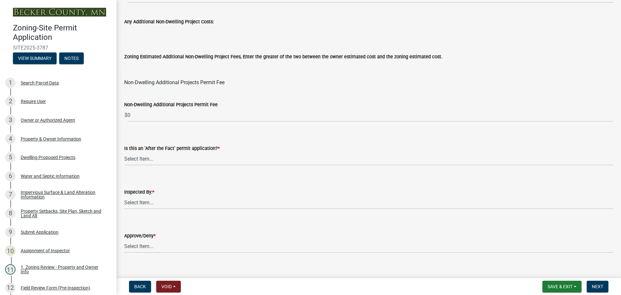
scroll to position [783, 0]
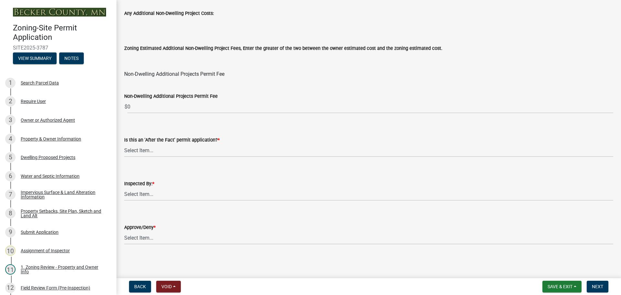
type input "75"
click at [136, 149] on select "Select Item... No Yes" at bounding box center [368, 150] width 489 height 13
click at [124, 144] on select "Select Item... No Yes" at bounding box center [368, 150] width 489 height 13
select select "bbe3a6c5-1893-4527-8578-ada07a3b8ea5"
click at [143, 194] on select "Select Item... Jeff Rusness Kyle Vareberg Nicole Bradbury Susan Rockwell Tyler …" at bounding box center [368, 193] width 489 height 13
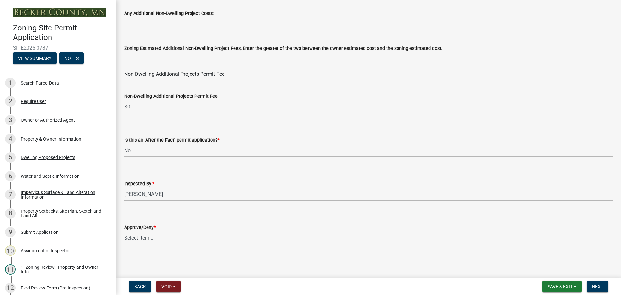
click at [124, 187] on select "Select Item... Jeff Rusness Kyle Vareberg Nicole Bradbury Susan Rockwell Tyler …" at bounding box center [368, 193] width 489 height 13
select select "ebd8400e-d8d5-49f8-911f-e671eb76408a"
click at [149, 239] on select "Select Item... Approve Deny" at bounding box center [368, 237] width 489 height 13
click at [124, 231] on select "Select Item... Approve Deny" at bounding box center [368, 237] width 489 height 13
select select "97c9e5a4-d35f-4903-ad68-b764687ac9e9"
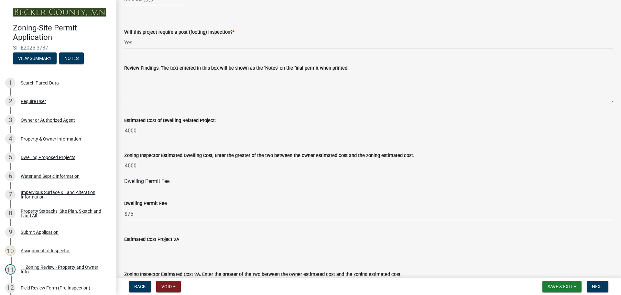
scroll to position [200, 0]
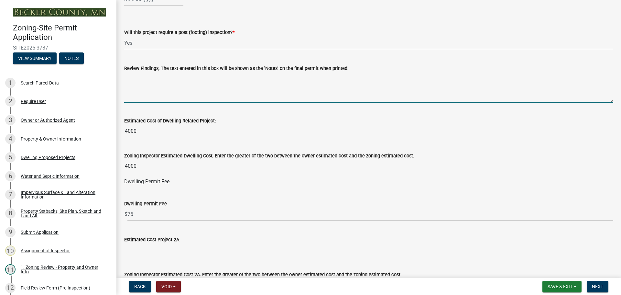
click at [152, 82] on textarea "Review Findings, The text entered in this box will be shown as the 'Notes' on t…" at bounding box center [368, 87] width 489 height 30
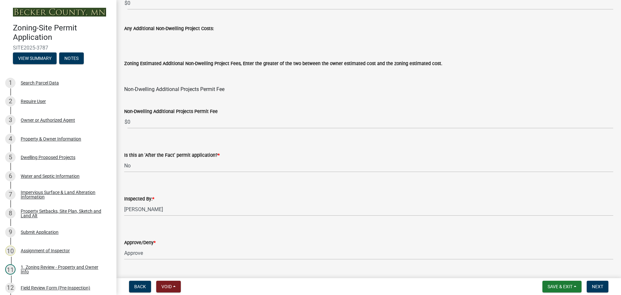
scroll to position [783, 0]
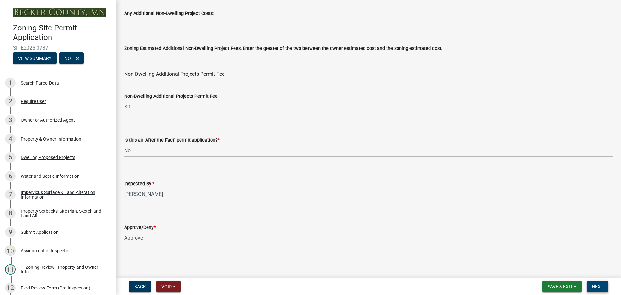
type textarea "owners are allowed to build a landing no larger then 4'x8' with steps or a ramp."
click at [599, 283] on button "Next" at bounding box center [598, 287] width 22 height 12
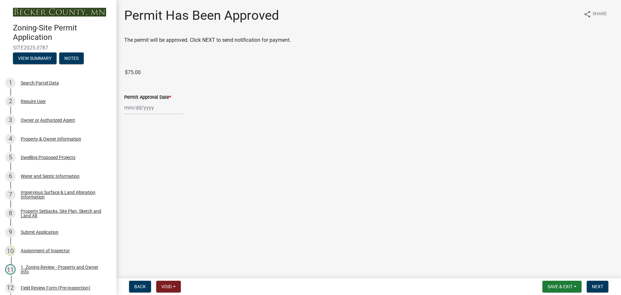
select select "9"
select select "2025"
click at [154, 107] on div "Jan Feb Mar Apr May Jun Jul Aug Sep Oct Nov Dec 1525 1526 1527 1528 1529 1530 1…" at bounding box center [153, 107] width 59 height 13
click at [173, 149] on div "12" at bounding box center [172, 152] width 10 height 10
type input "09/12/2025"
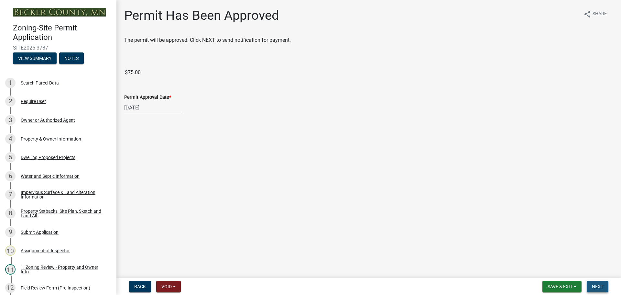
click at [595, 283] on button "Next" at bounding box center [598, 287] width 22 height 12
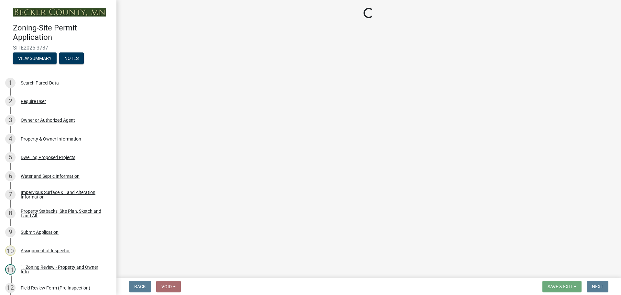
select select "3: 3"
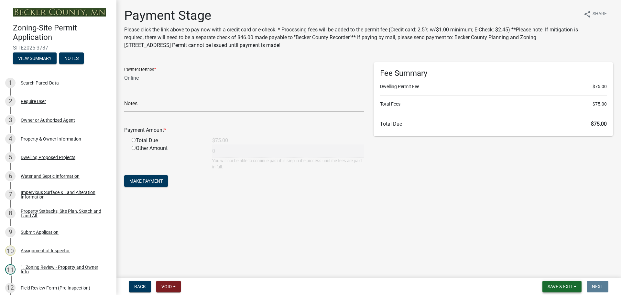
click at [555, 286] on span "Save & Exit" at bounding box center [560, 286] width 25 height 5
click at [548, 270] on button "Save & Exit" at bounding box center [556, 270] width 52 height 16
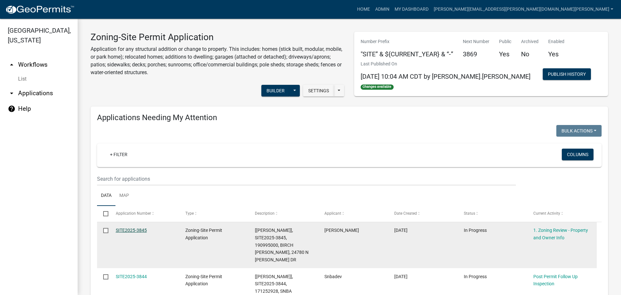
click at [137, 229] on link "SITE2025-3845" at bounding box center [131, 229] width 31 height 5
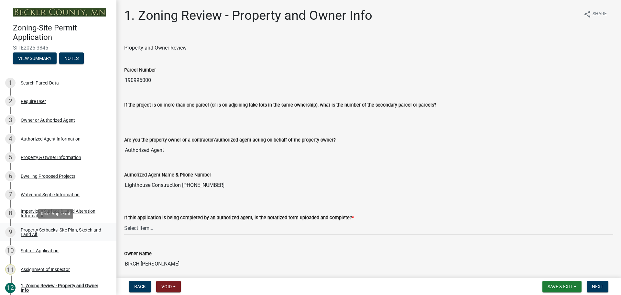
click at [62, 229] on div "Property Setbacks, Site Plan, Sketch and Land Alt" at bounding box center [63, 231] width 85 height 9
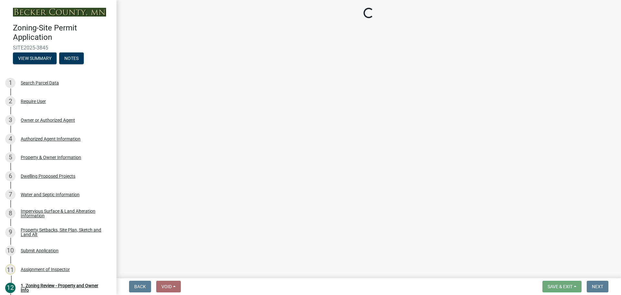
select select "7b13c63f-e699-4112-b373-98fbd28ec536"
select select "ad3f1f1c-7656-4cfc-b9d8-d6dc1c91b001"
select select "b56a4575-9846-47cf-8067-c59a4853da22"
select select "12f785fb-c378-4b18-841c-21c73dc99083"
select select "e8ab2dc3-aa3f-46f3-9b4a-37eb25ad84af"
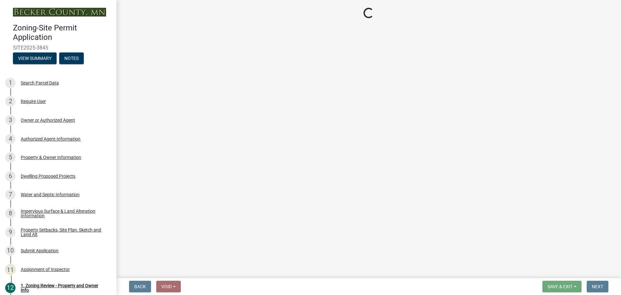
select select "b98836ba-4715-455d-97ab-be9a9df498a8"
select select "c8b8ea71-7088-4e87-a493-7bc88cc2835b"
select select "1418c7e3-4054-4b00-84b5-d09b9560f30a"
select select "19d13e65-c93d-443e-910a-7a17299544cc"
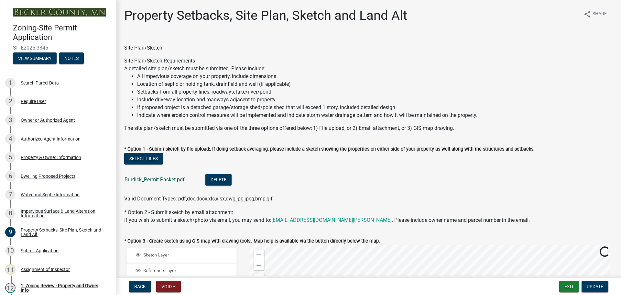
click at [141, 178] on link "Burdick_Permit Packet.pdf" at bounding box center [155, 179] width 60 height 6
click at [55, 172] on div "6 Dwelling Proposed Projects" at bounding box center [55, 176] width 101 height 10
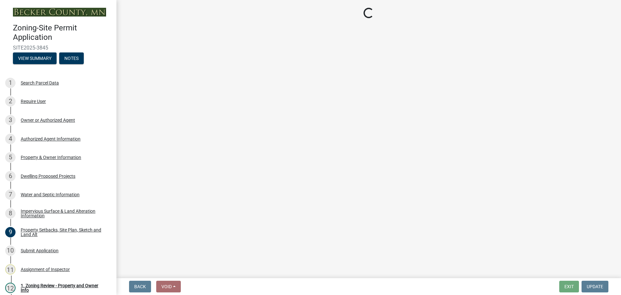
select select "b76c2e3f-c59d-4748-8205-29623accd873"
select select "566f81cc-4b3f-4ecb-9f16-a2b313352c61"
select select "11c1c089-3b44-43c0-9549-3c9eeea2451f"
select select "0ceb8b90-6e92-4b1f-be25-acba4c819eff"
select select "ab9119d1-7da9-49c4-9fac-8c142204c89d"
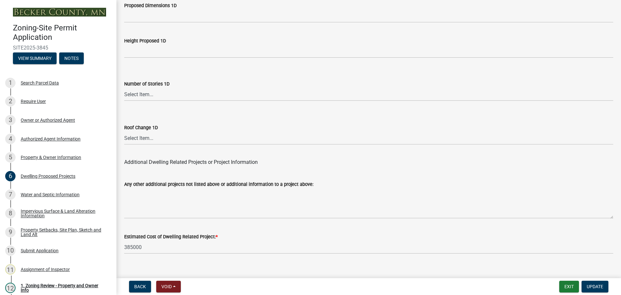
scroll to position [1552, 0]
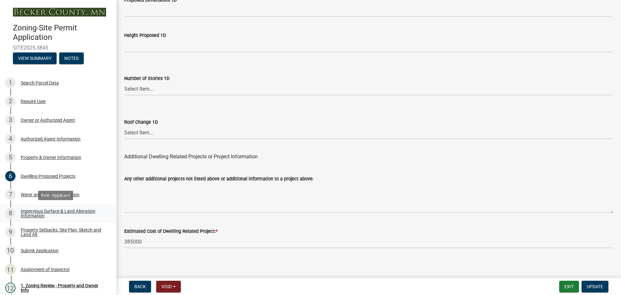
click at [58, 210] on div "Impervious Surface & Land Alteration Information" at bounding box center [63, 213] width 85 height 9
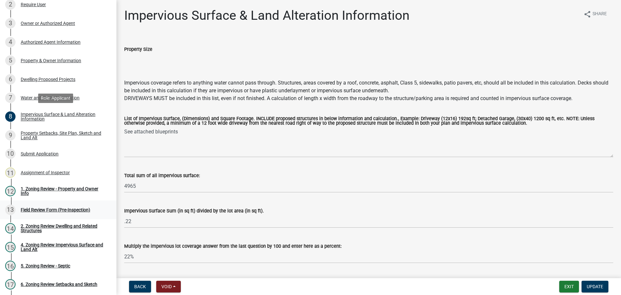
scroll to position [97, 0]
click at [60, 187] on div "1. Zoning Review - Property and Owner Info" at bounding box center [63, 190] width 85 height 9
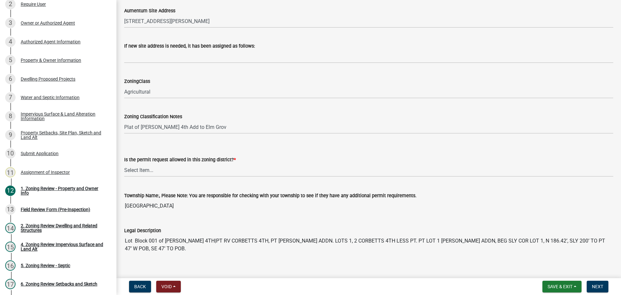
scroll to position [388, 0]
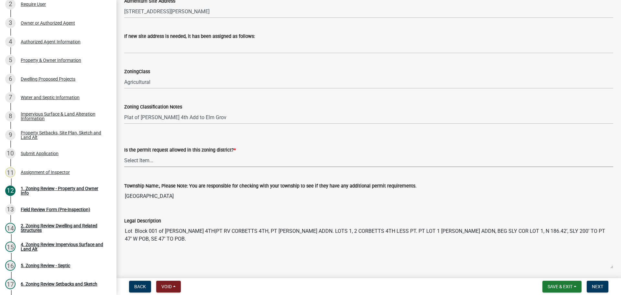
click at [132, 159] on select "Select Item... Yes No" at bounding box center [368, 160] width 489 height 13
click at [124, 154] on select "Select Item... Yes No" at bounding box center [368, 160] width 489 height 13
select select "b4f32c46-6248-4748-b47c-fa4933858724"
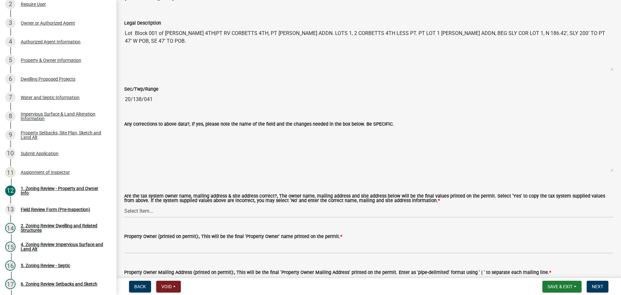
scroll to position [647, 0]
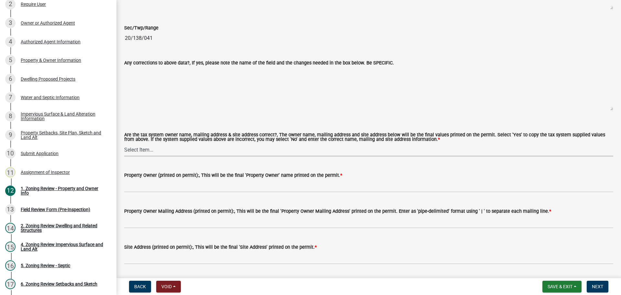
click at [137, 150] on select "Select Item... Yes No" at bounding box center [368, 149] width 489 height 13
click at [124, 143] on select "Select Item... Yes No" at bounding box center [368, 149] width 489 height 13
select select "ab6c2257-4786-48e5-86d0-1194833f57c8"
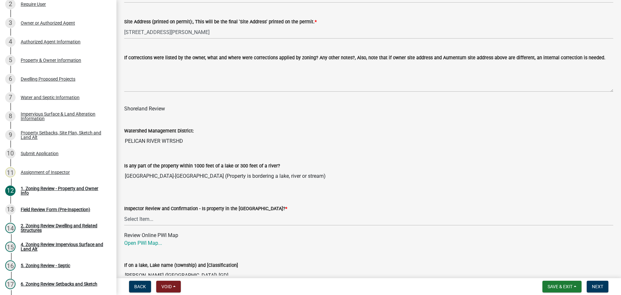
scroll to position [874, 0]
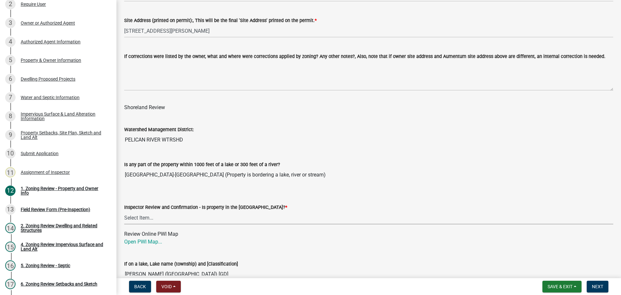
click at [136, 217] on select "Select Item... Within Shoreland District (SD) Not in Shoreland District (NOTSL)" at bounding box center [368, 217] width 489 height 13
click at [124, 211] on select "Select Item... Within Shoreland District (SD) Not in Shoreland District (NOTSL)" at bounding box center [368, 217] width 489 height 13
select select "de99b201-fb85-4000-88f5-6f49f4ff2101"
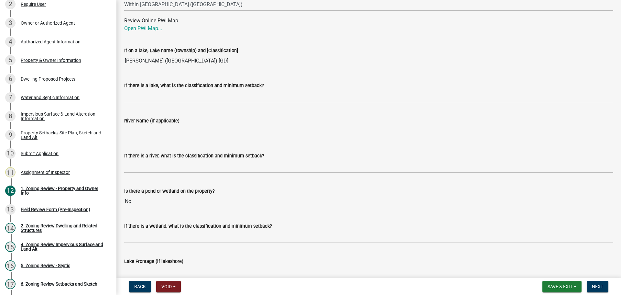
scroll to position [971, 0]
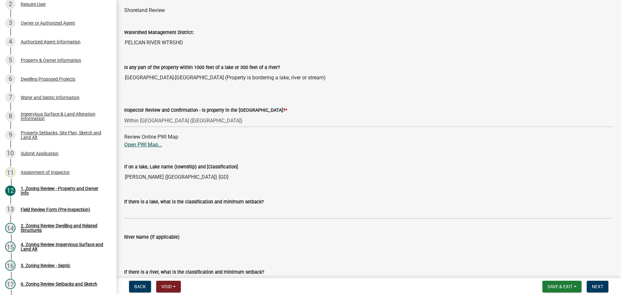
click at [147, 145] on link "Open PWI Map..." at bounding box center [143, 144] width 38 height 6
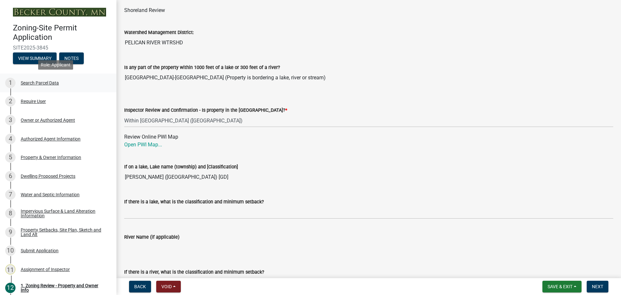
click at [37, 79] on div "1 Search Parcel Data" at bounding box center [55, 83] width 101 height 10
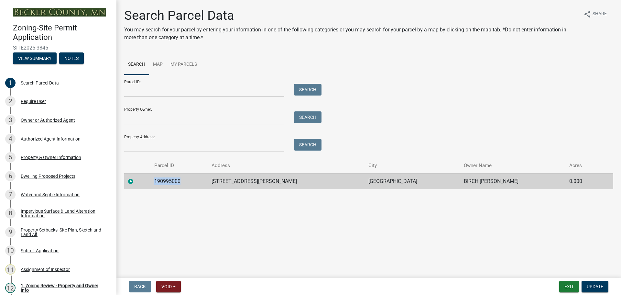
drag, startPoint x: 190, startPoint y: 178, endPoint x: 161, endPoint y: 179, distance: 29.5
click at [161, 179] on td "190995000" at bounding box center [178, 181] width 57 height 16
copy td "190995000"
click at [66, 210] on div "Impervious Surface & Land Alteration Information" at bounding box center [63, 213] width 85 height 9
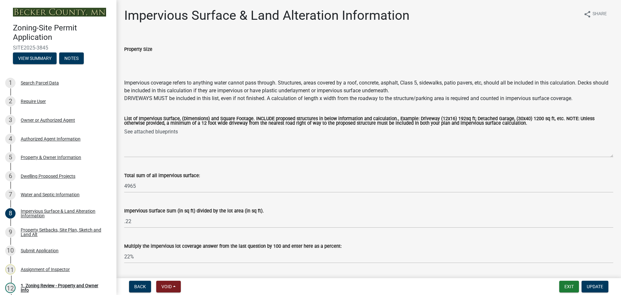
scroll to position [18, 0]
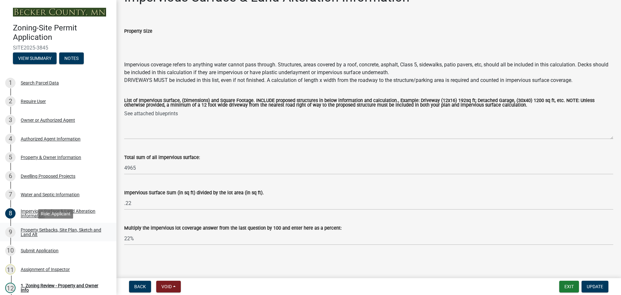
click at [67, 228] on div "Property Setbacks, Site Plan, Sketch and Land Alt" at bounding box center [63, 231] width 85 height 9
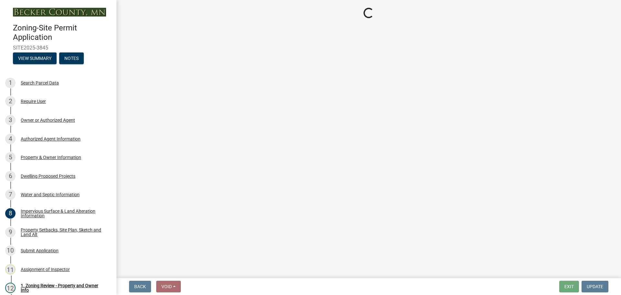
select select "7b13c63f-e699-4112-b373-98fbd28ec536"
select select "ad3f1f1c-7656-4cfc-b9d8-d6dc1c91b001"
select select "b56a4575-9846-47cf-8067-c59a4853da22"
select select "12f785fb-c378-4b18-841c-21c73dc99083"
select select "e8ab2dc3-aa3f-46f3-9b4a-37eb25ad84af"
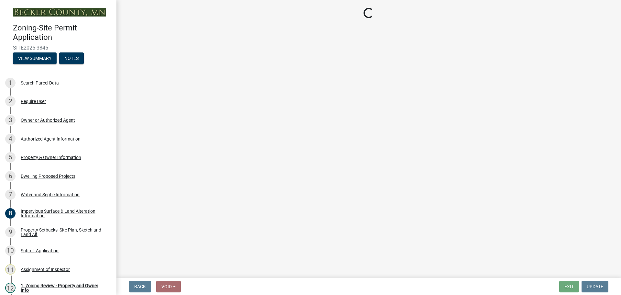
select select "b98836ba-4715-455d-97ab-be9a9df498a8"
select select "c8b8ea71-7088-4e87-a493-7bc88cc2835b"
select select "1418c7e3-4054-4b00-84b5-d09b9560f30a"
select select "19d13e65-c93d-443e-910a-7a17299544cc"
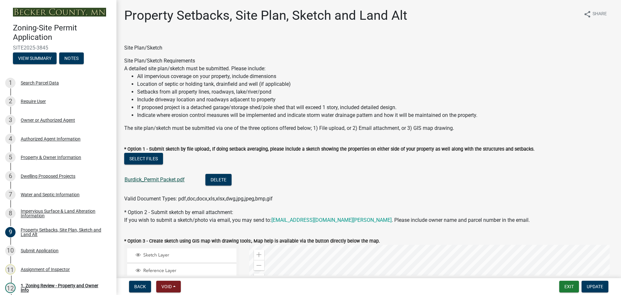
click at [153, 178] on link "Burdick_Permit Packet.pdf" at bounding box center [155, 179] width 60 height 6
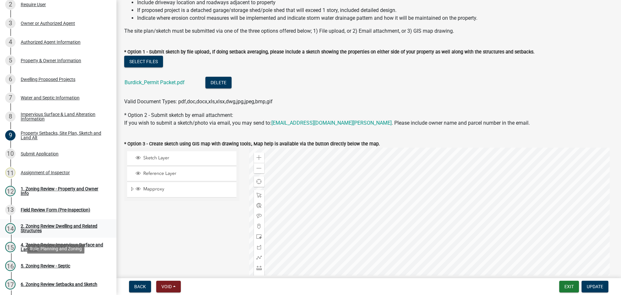
scroll to position [97, 0]
click at [42, 187] on div "1. Zoning Review - Property and Owner Info" at bounding box center [63, 190] width 85 height 9
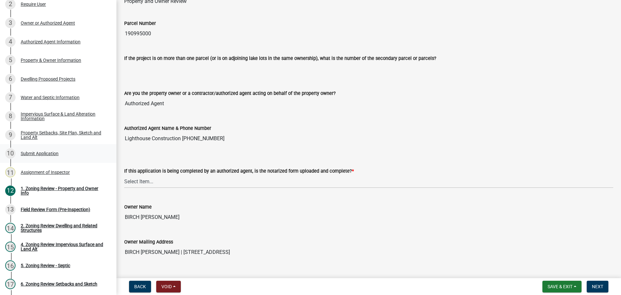
scroll to position [65, 0]
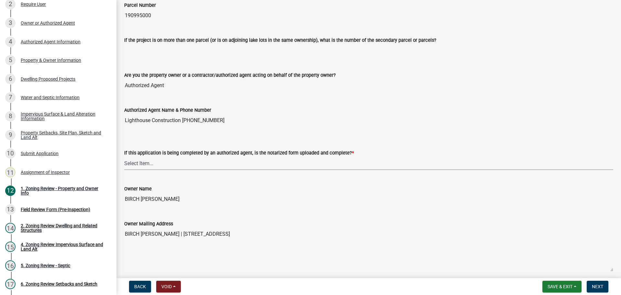
click at [143, 161] on select "Select Item... Yes No N/A" at bounding box center [368, 163] width 489 height 13
click at [124, 157] on select "Select Item... Yes No N/A" at bounding box center [368, 163] width 489 height 13
select select "b279cdb4-a9c7-4e65-a8bd-797316f5be14"
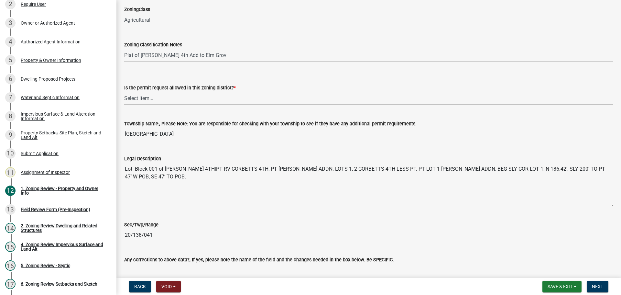
scroll to position [453, 0]
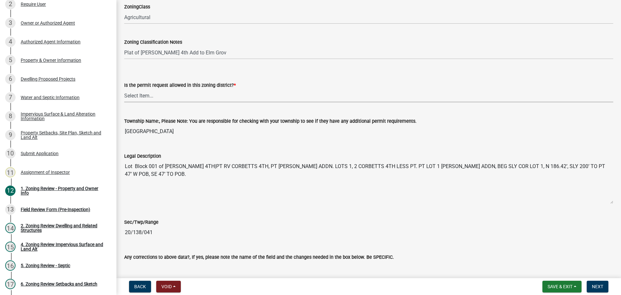
click at [150, 95] on select "Select Item... Yes No" at bounding box center [368, 95] width 489 height 13
click at [124, 89] on select "Select Item... Yes No" at bounding box center [368, 95] width 489 height 13
select select "b4f32c46-6248-4748-b47c-fa4933858724"
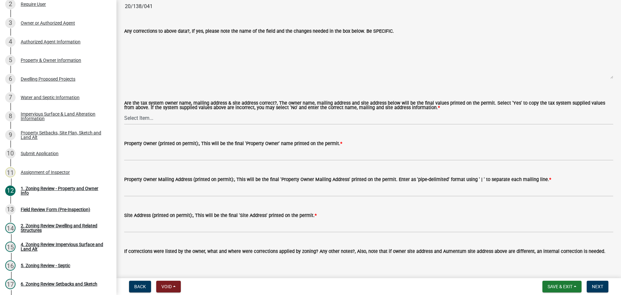
scroll to position [680, 0]
click at [142, 115] on select "Select Item... Yes No" at bounding box center [368, 117] width 489 height 13
click at [124, 111] on select "Select Item... Yes No" at bounding box center [368, 117] width 489 height 13
select select "ab6c2257-4786-48e5-86d0-1194833f57c8"
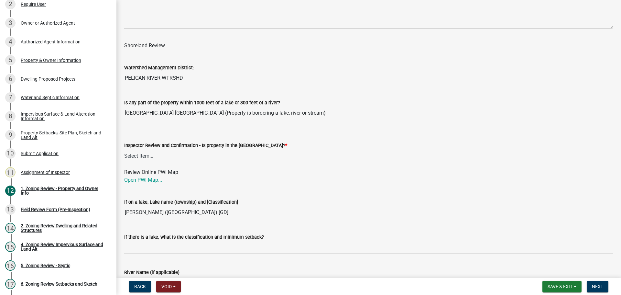
scroll to position [938, 0]
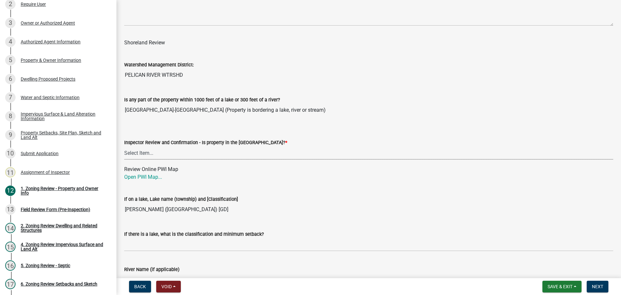
click at [131, 153] on select "Select Item... Within Shoreland District (SD) Not in Shoreland District (NOTSL)" at bounding box center [368, 152] width 489 height 13
click at [124, 147] on select "Select Item... Within Shoreland District (SD) Not in Shoreland District (NOTSL)" at bounding box center [368, 152] width 489 height 13
select select "de99b201-fb85-4000-88f5-6f49f4ff2101"
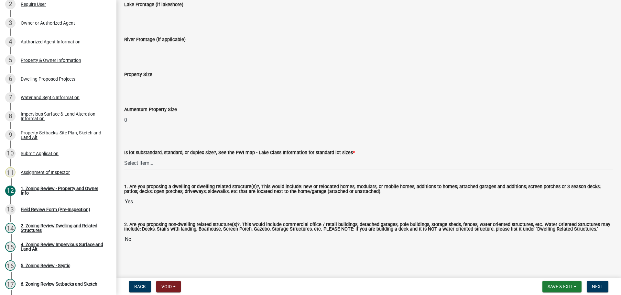
scroll to position [1345, 0]
click at [144, 161] on select "Select Item... Non-Riparian and not back lot Substandard Non-Riparian Backlot S…" at bounding box center [368, 162] width 489 height 13
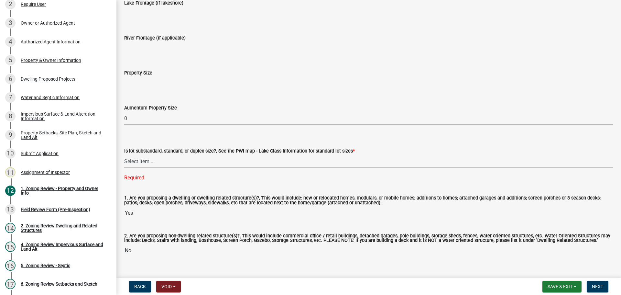
click at [139, 162] on select "Select Item... Non-Riparian and not back lot Substandard Non-Riparian Backlot S…" at bounding box center [368, 161] width 489 height 13
click at [124, 155] on select "Select Item... Non-Riparian and not back lot Substandard Non-Riparian Backlot S…" at bounding box center [368, 161] width 489 height 13
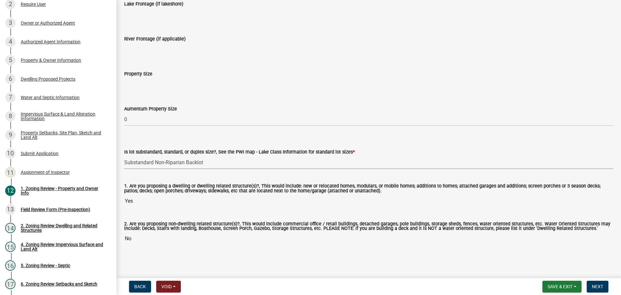
click at [154, 161] on select "Select Item... Non-Riparian and not back lot Substandard Non-Riparian Backlot S…" at bounding box center [368, 162] width 489 height 13
click at [124, 156] on select "Select Item... Non-Riparian and not back lot Substandard Non-Riparian Backlot S…" at bounding box center [368, 162] width 489 height 13
select select "d94a228a-13b2-461d-ba2b-a9964ed903a2"
click at [597, 286] on span "Next" at bounding box center [597, 286] width 11 height 5
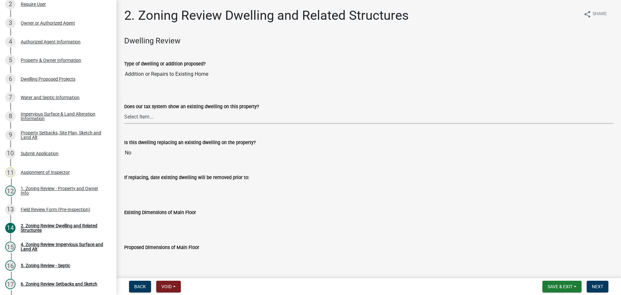
click at [135, 113] on select "Select Item... Yes No" at bounding box center [368, 116] width 489 height 13
click at [124, 110] on select "Select Item... Yes No" at bounding box center [368, 116] width 489 height 13
select select "f2f95036-4389-4179-8147-4ee015bbd016"
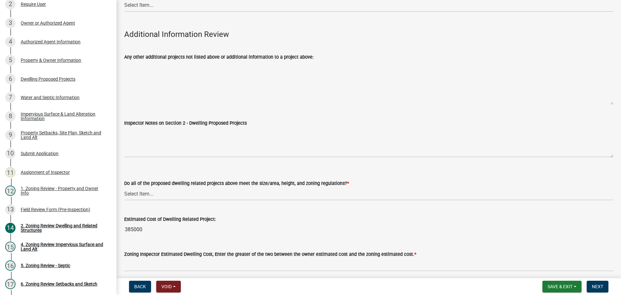
scroll to position [1415, 0]
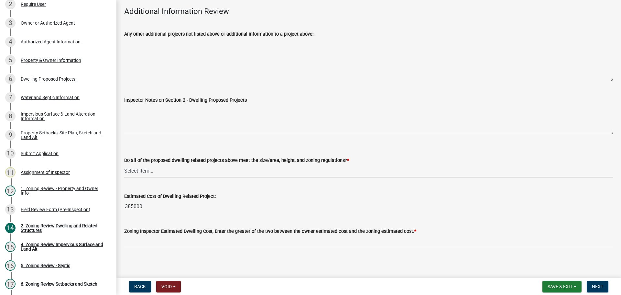
click at [132, 164] on select "Select Item... Yes No" at bounding box center [368, 170] width 489 height 13
click at [124, 164] on select "Select Item... Yes No" at bounding box center [368, 170] width 489 height 13
select select "583413f8-e9f7-4a70-8fe6-066f5b429c7e"
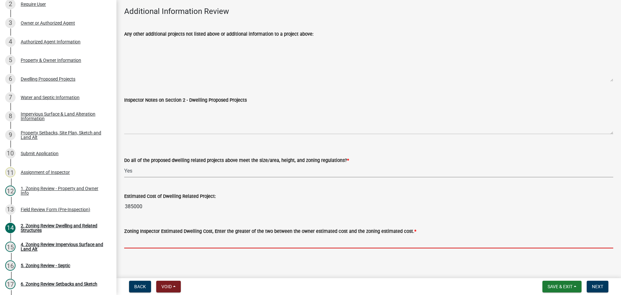
click at [131, 240] on input "text" at bounding box center [368, 241] width 489 height 13
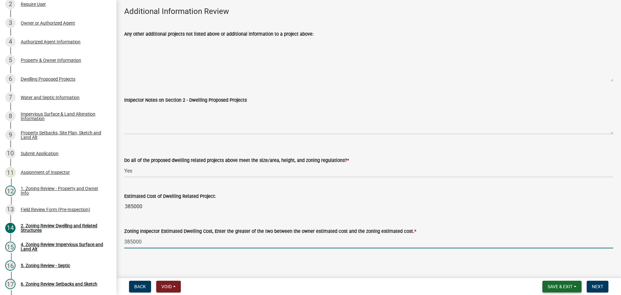
type input "385000"
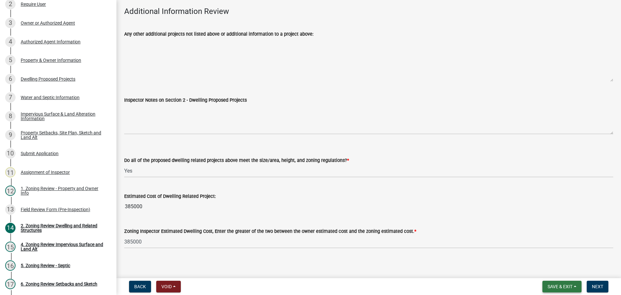
click at [564, 282] on button "Save & Exit" at bounding box center [562, 287] width 39 height 12
click at [554, 270] on button "Save & Exit" at bounding box center [556, 270] width 52 height 16
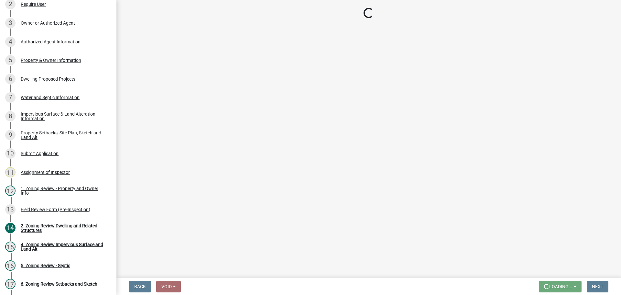
scroll to position [0, 0]
